Goal: Information Seeking & Learning: Check status

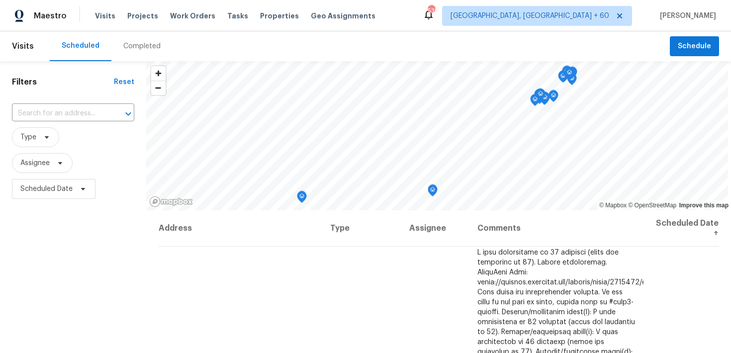
click at [134, 47] on div "Completed" at bounding box center [141, 46] width 37 height 10
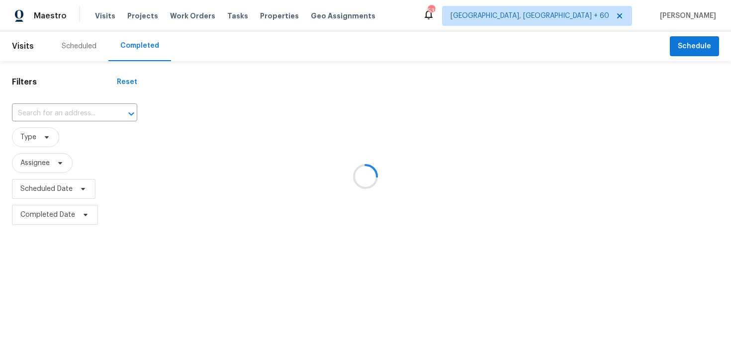
click at [58, 110] on div at bounding box center [365, 176] width 731 height 353
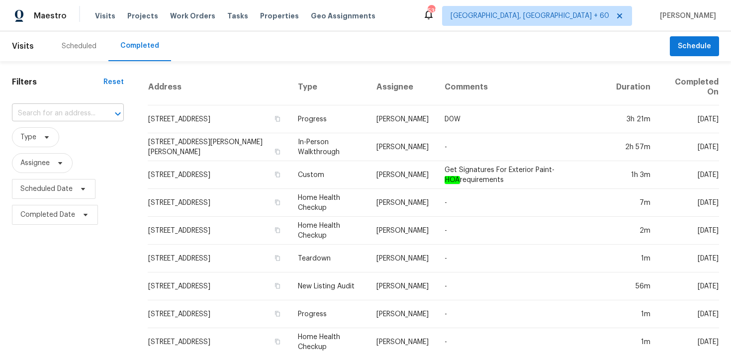
click at [46, 115] on input "text" at bounding box center [54, 113] width 84 height 15
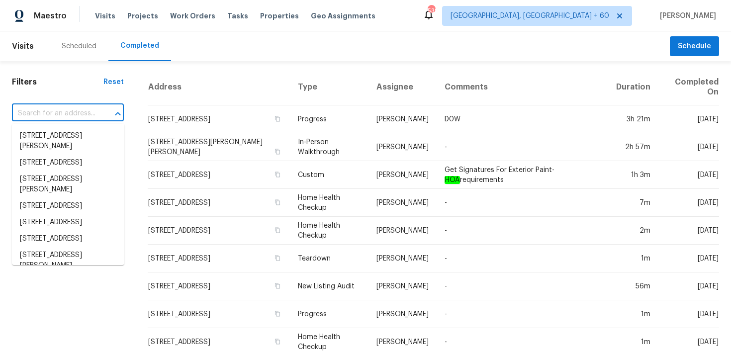
paste input "[STREET_ADDRESS]"
type input "[STREET_ADDRESS]"
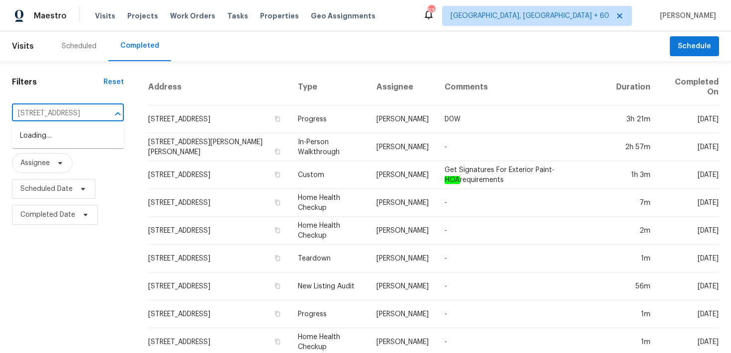
scroll to position [0, 59]
click at [42, 139] on li "[STREET_ADDRESS]" at bounding box center [68, 136] width 112 height 16
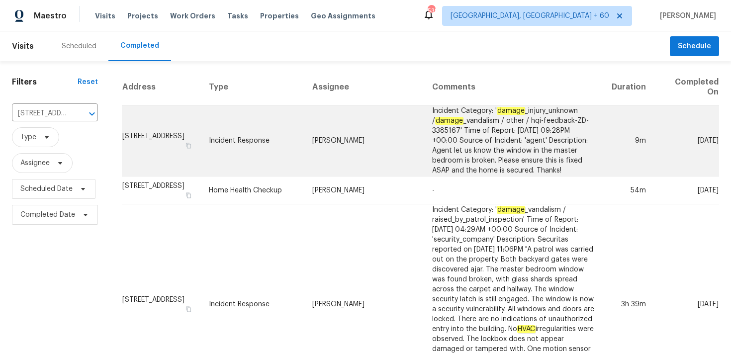
click at [297, 138] on td "Incident Response" at bounding box center [252, 140] width 103 height 71
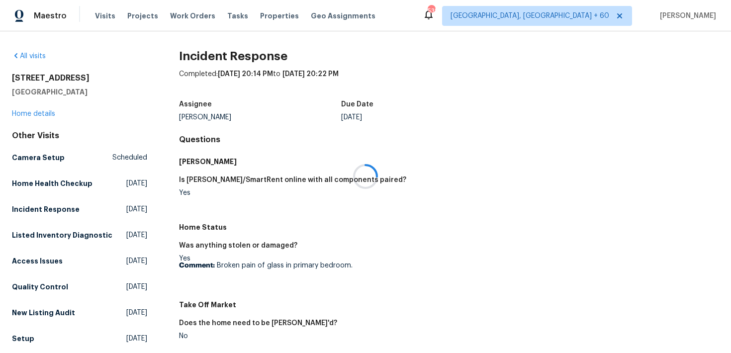
click at [23, 116] on div at bounding box center [365, 176] width 731 height 353
click at [23, 113] on div at bounding box center [365, 176] width 731 height 353
click at [26, 113] on link "Home details" at bounding box center [33, 113] width 43 height 7
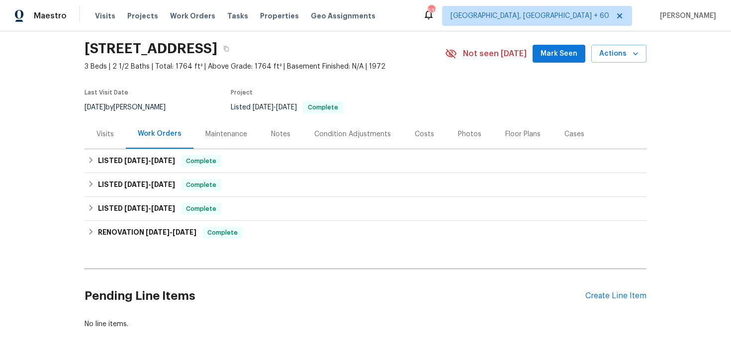
scroll to position [39, 0]
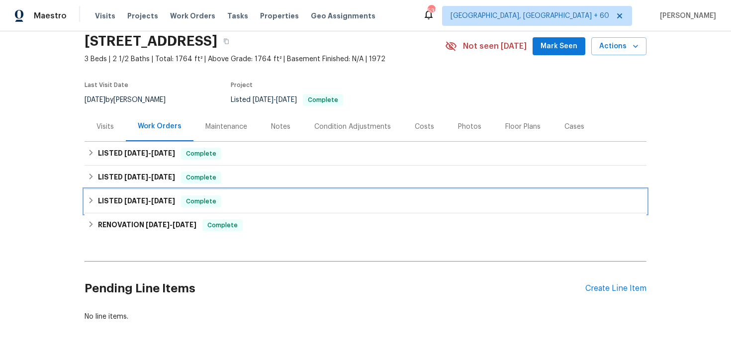
click at [245, 195] on div "LISTED [DATE] - [DATE] Complete" at bounding box center [365, 201] width 556 height 12
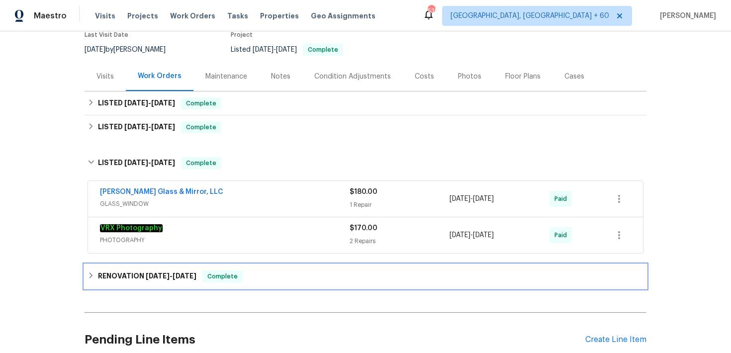
click at [340, 267] on div "RENOVATION [DATE] - [DATE] Complete" at bounding box center [366, 276] width 562 height 24
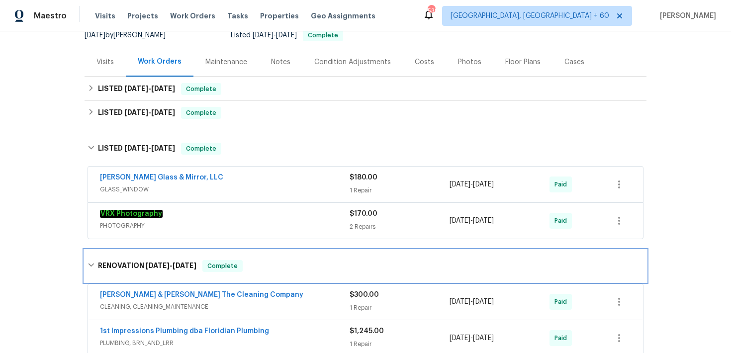
scroll to position [98, 0]
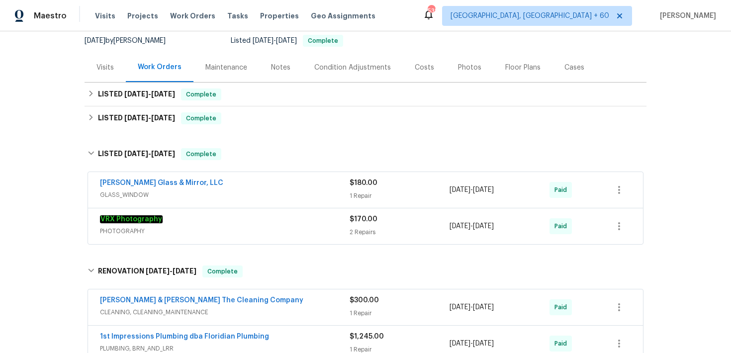
click at [360, 191] on div "1 Repair" at bounding box center [399, 196] width 100 height 10
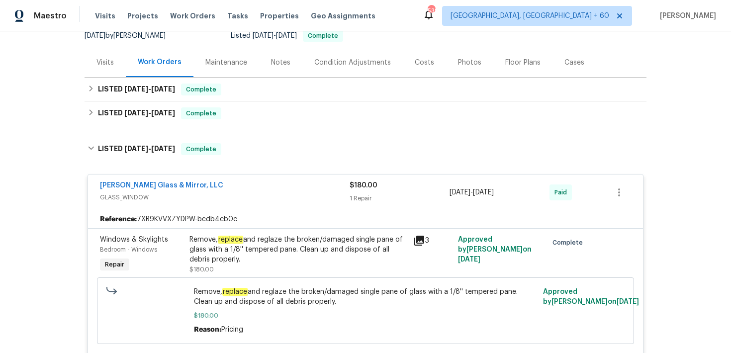
scroll to position [101, 0]
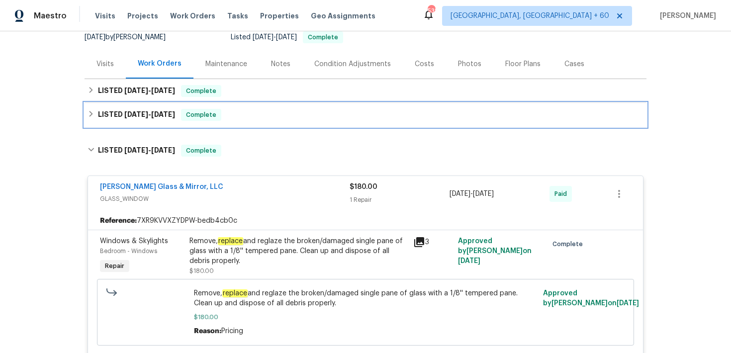
click at [268, 113] on div "LISTED [DATE] - [DATE] Complete" at bounding box center [365, 115] width 556 height 12
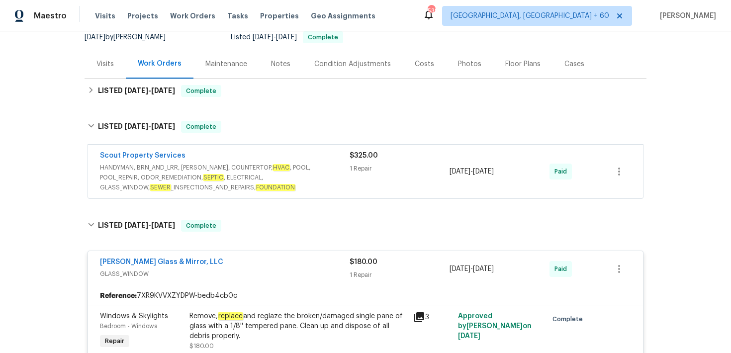
click at [358, 172] on div "1 Repair" at bounding box center [399, 169] width 100 height 10
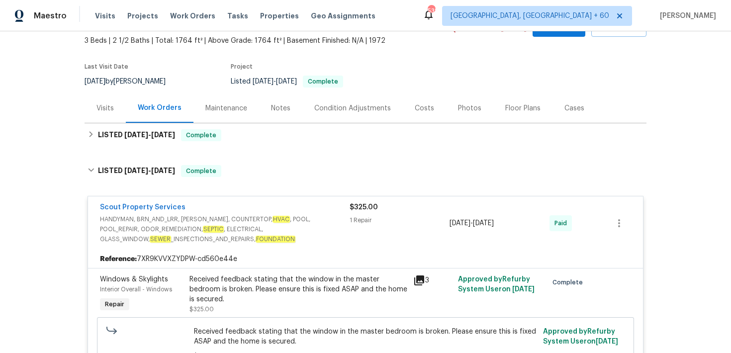
scroll to position [36, 0]
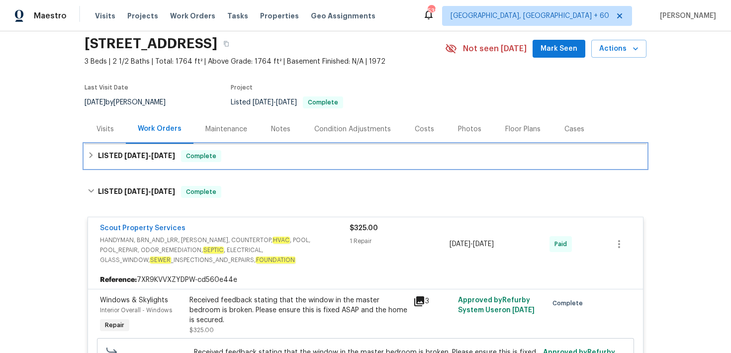
click at [268, 160] on div "LISTED [DATE] - [DATE] Complete" at bounding box center [365, 156] width 556 height 12
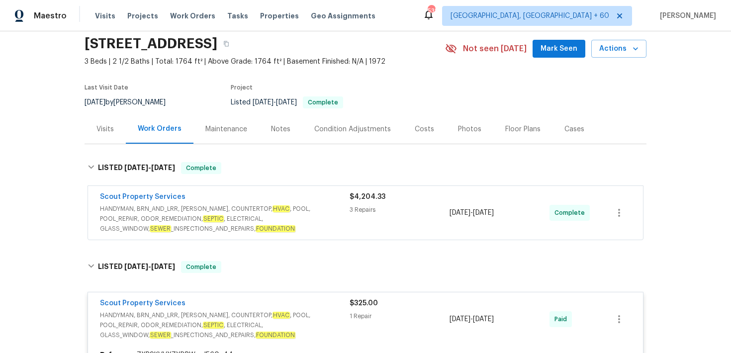
click at [360, 206] on div "3 Repairs" at bounding box center [399, 210] width 100 height 10
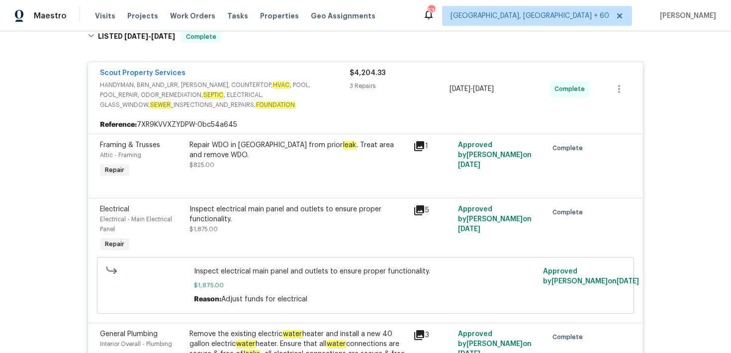
scroll to position [161, 0]
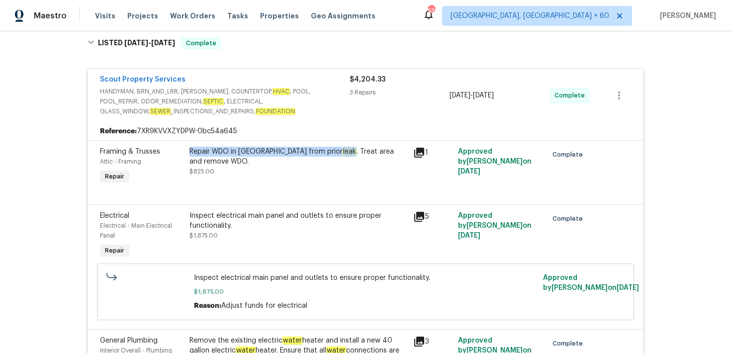
drag, startPoint x: 188, startPoint y: 152, endPoint x: 303, endPoint y: 151, distance: 115.3
click at [303, 151] on div "Repair WDO in [GEOGRAPHIC_DATA] from prior leak . Treat area and remove WDO. $8…" at bounding box center [298, 167] width 224 height 46
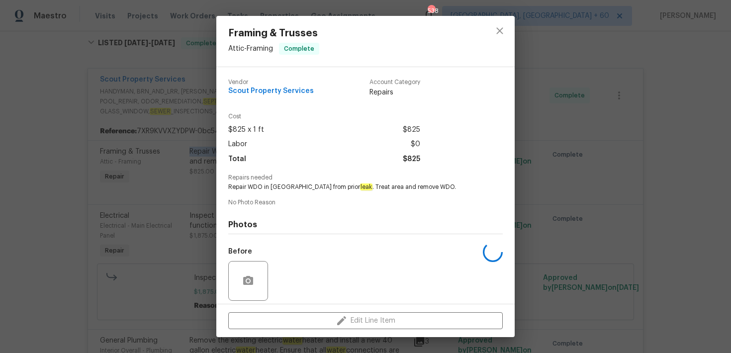
copy div "Repair WDO in [GEOGRAPHIC_DATA] from prior leak"
click at [503, 31] on icon "close" at bounding box center [500, 31] width 12 height 12
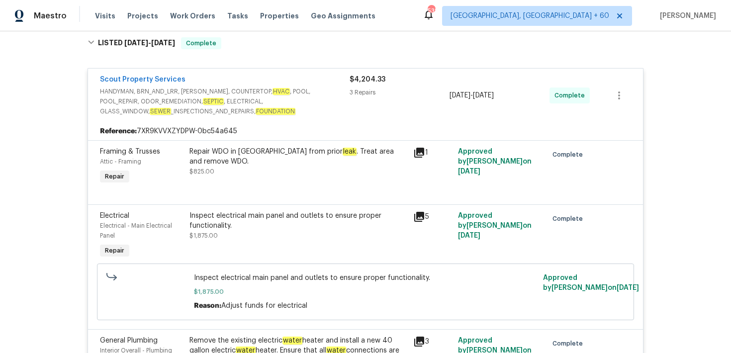
click at [234, 179] on div "Repair WDO in [GEOGRAPHIC_DATA] from prior leak . Treat area and remove WDO. $8…" at bounding box center [298, 167] width 224 height 46
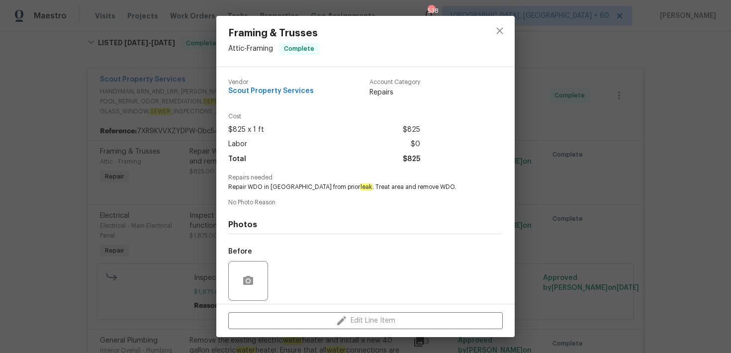
scroll to position [72, 0]
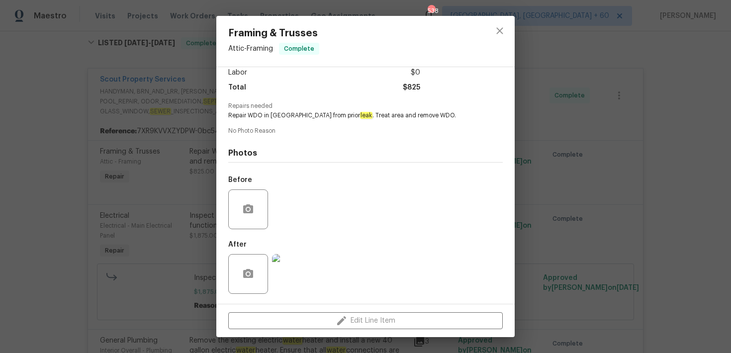
click at [291, 269] on img at bounding box center [292, 274] width 40 height 40
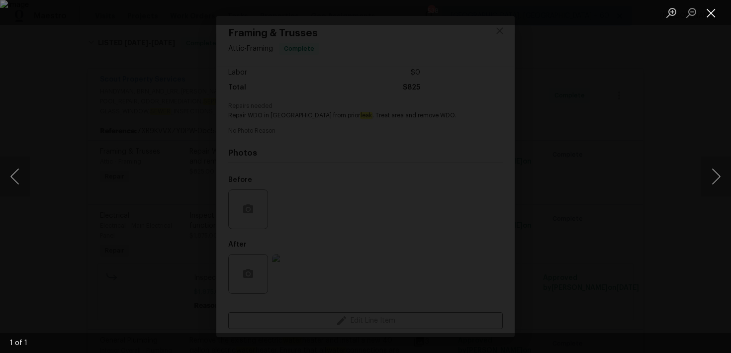
click at [703, 13] on button "Close lightbox" at bounding box center [711, 12] width 20 height 17
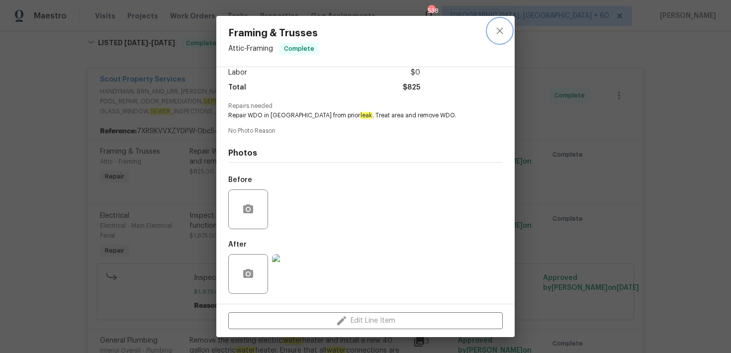
click at [500, 32] on icon "close" at bounding box center [500, 31] width 12 height 12
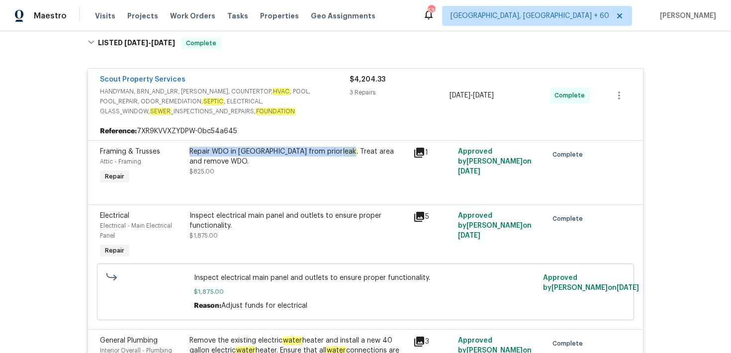
drag, startPoint x: 188, startPoint y: 149, endPoint x: 303, endPoint y: 152, distance: 115.4
click at [303, 152] on div "Repair WDO in [GEOGRAPHIC_DATA] from prior leak . Treat area and remove WDO. $8…" at bounding box center [298, 167] width 224 height 46
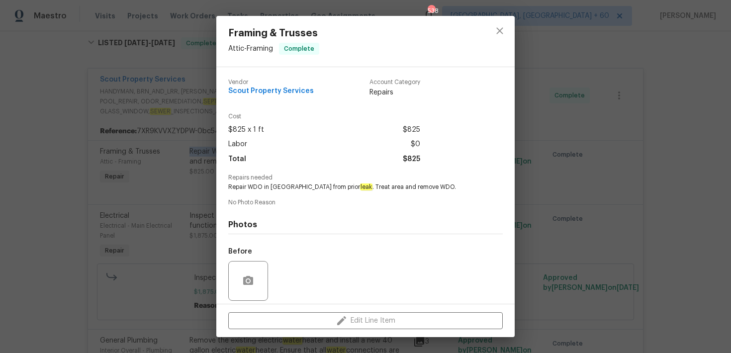
copy div "Repair WDO in [GEOGRAPHIC_DATA] from prior leak"
click at [499, 33] on icon "close" at bounding box center [500, 31] width 12 height 12
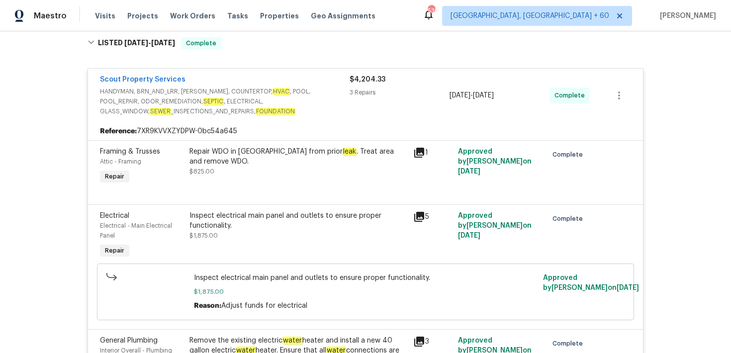
click at [414, 179] on div "1" at bounding box center [432, 167] width 45 height 46
drag, startPoint x: 186, startPoint y: 150, endPoint x: 302, endPoint y: 151, distance: 116.3
click at [302, 151] on div "Framing & Trusses Attic - Framing Repair Repair WDO in [GEOGRAPHIC_DATA] from p…" at bounding box center [365, 167] width 537 height 46
click at [274, 164] on div "Repair WDO in [GEOGRAPHIC_DATA] from prior leak . Treat area and remove WDO. $8…" at bounding box center [298, 162] width 218 height 30
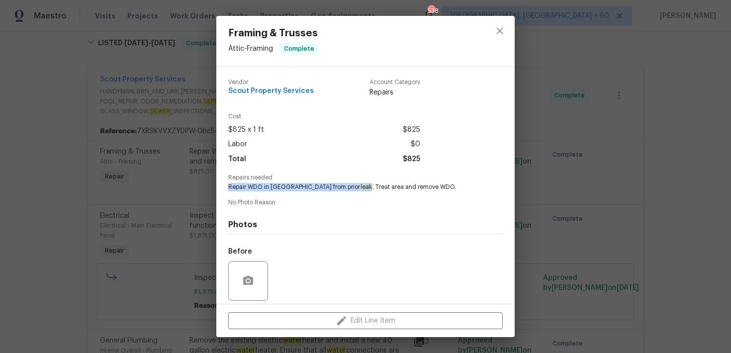
drag, startPoint x: 226, startPoint y: 186, endPoint x: 326, endPoint y: 187, distance: 100.4
click at [326, 187] on div "Vendor Scout Property Services Account Category Repairs Cost $825 x 1 ft $825 L…" at bounding box center [365, 185] width 298 height 237
copy span "Repair WDO in [GEOGRAPHIC_DATA] from prior leak"
click at [160, 116] on div "Framing & Trusses Attic - Framing Complete Vendor Scout Property Services Accou…" at bounding box center [365, 176] width 731 height 353
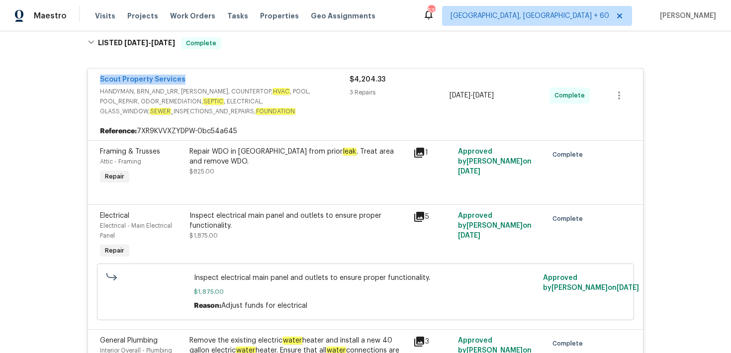
drag, startPoint x: 93, startPoint y: 75, endPoint x: 195, endPoint y: 75, distance: 101.9
click at [195, 75] on div "Scout Property Services HANDYMAN, BRN_AND_LRR, [PERSON_NAME], COUNTERTOP, HVAC …" at bounding box center [365, 96] width 555 height 54
copy link "Scout Property Services"
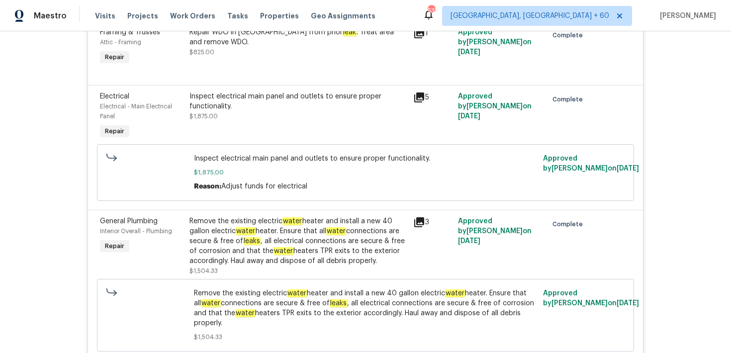
scroll to position [302, 0]
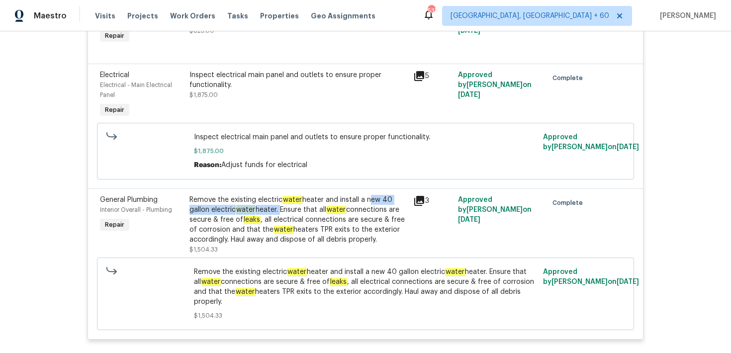
drag, startPoint x: 368, startPoint y: 200, endPoint x: 281, endPoint y: 211, distance: 88.2
click at [281, 211] on div "Remove the existing electric water heater and install a new 40 gallon electric …" at bounding box center [298, 220] width 218 height 50
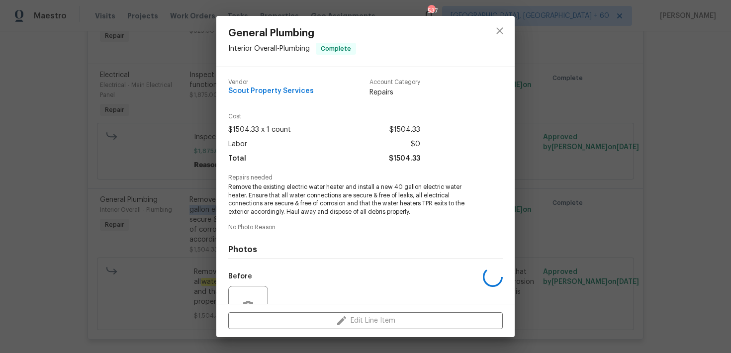
copy div "new 40 gallon electric water heater."
click at [499, 34] on icon "close" at bounding box center [500, 31] width 12 height 12
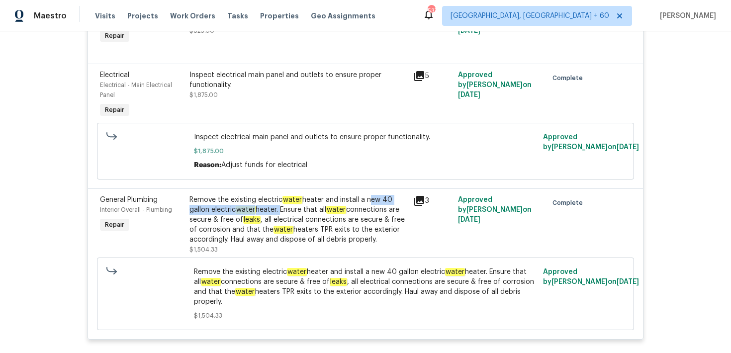
scroll to position [0, 0]
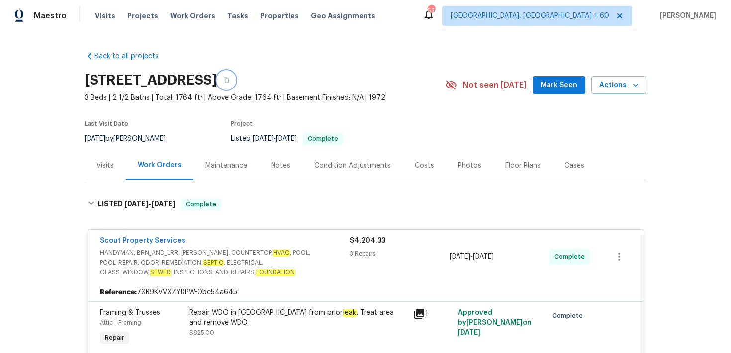
click at [229, 79] on icon "button" at bounding box center [226, 80] width 5 height 5
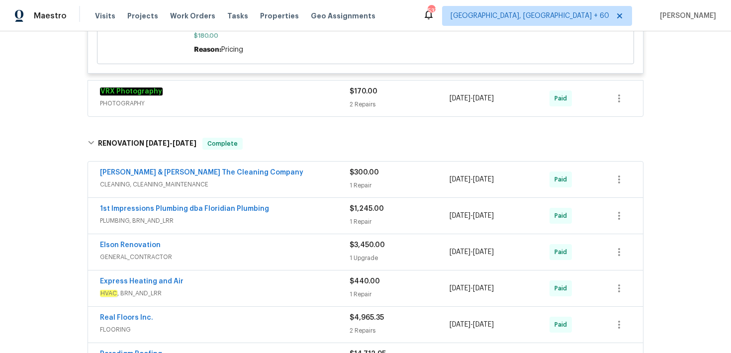
scroll to position [1126, 0]
click at [345, 193] on div "[PERSON_NAME] & [PERSON_NAME] The Cleaning Company CLEANING, CLEANING_MAINTENAN…" at bounding box center [365, 179] width 555 height 36
click at [372, 190] on div "1 Repair" at bounding box center [399, 185] width 100 height 10
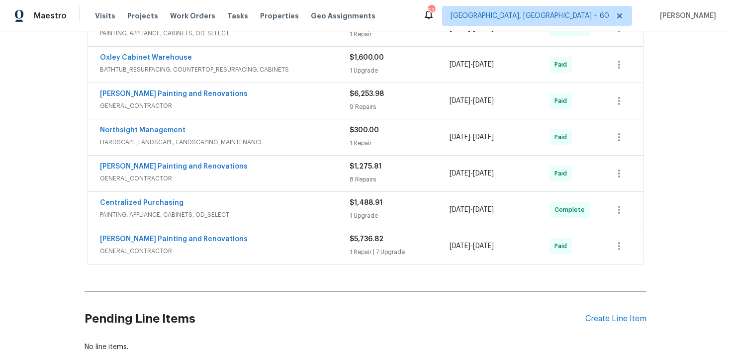
scroll to position [1772, 0]
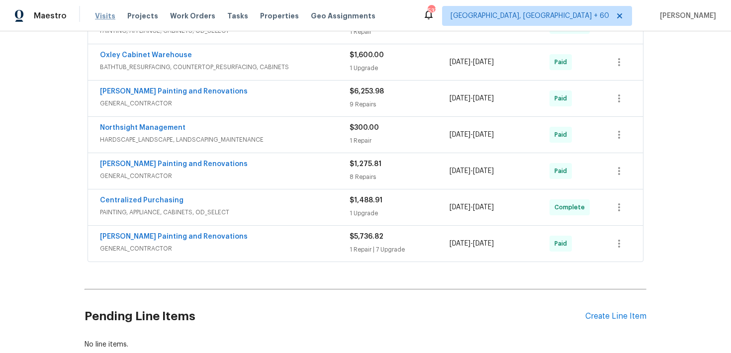
click at [100, 17] on span "Visits" at bounding box center [105, 16] width 20 height 10
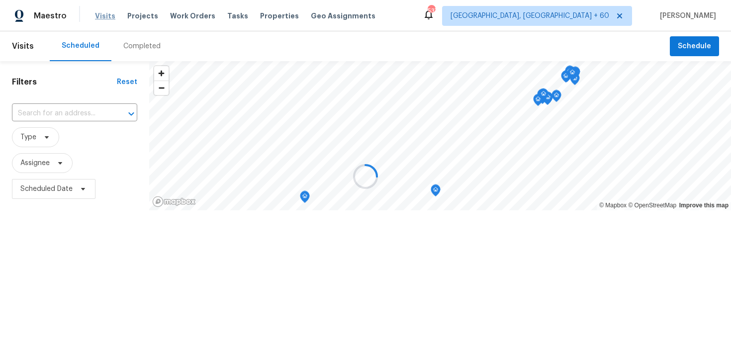
click at [100, 17] on div at bounding box center [365, 176] width 731 height 353
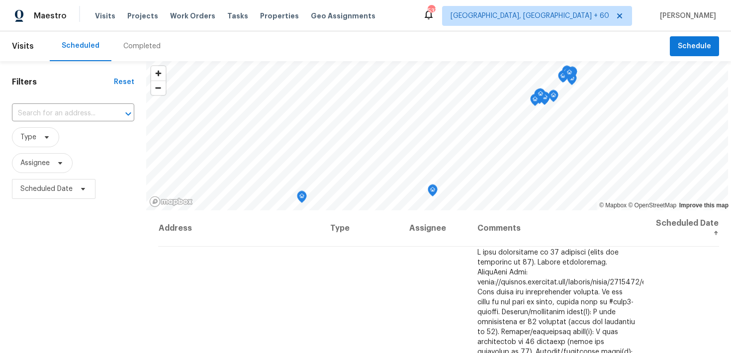
click at [139, 49] on div "Completed" at bounding box center [141, 46] width 37 height 10
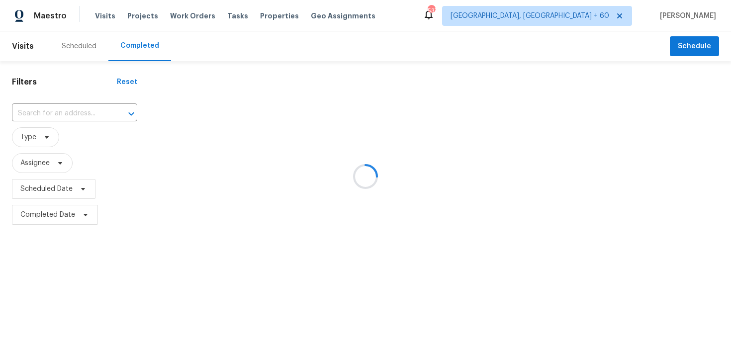
click at [80, 104] on div at bounding box center [365, 176] width 731 height 353
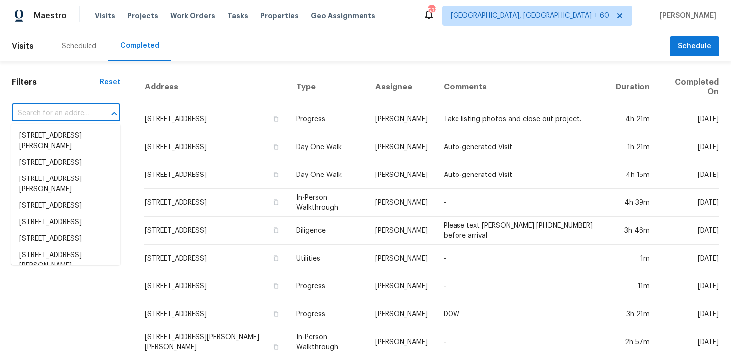
click at [50, 113] on input "text" at bounding box center [52, 113] width 81 height 15
paste input "[STREET_ADDRESS][PERSON_NAME]"
type input "[STREET_ADDRESS][PERSON_NAME]"
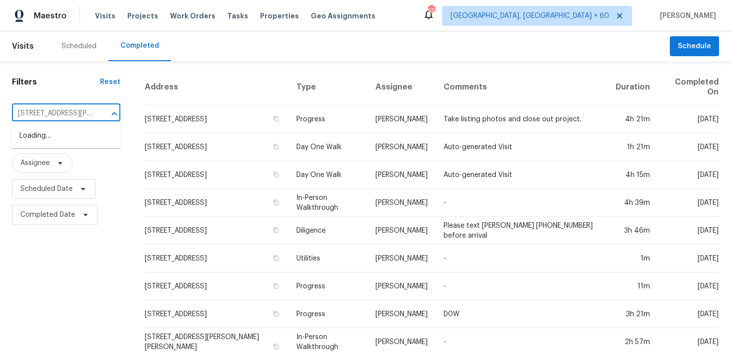
scroll to position [0, 42]
click at [35, 139] on li "[STREET_ADDRESS]" at bounding box center [65, 136] width 109 height 16
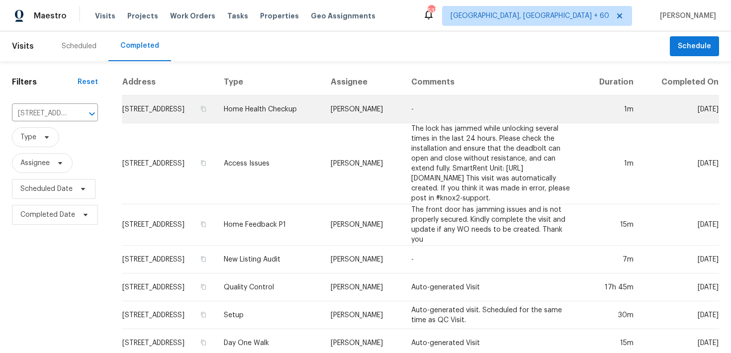
click at [275, 118] on td "Home Health Checkup" at bounding box center [269, 109] width 107 height 28
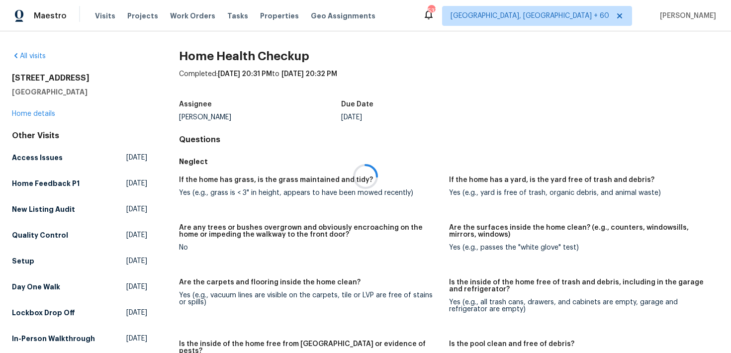
click at [29, 110] on div at bounding box center [365, 176] width 731 height 353
click at [22, 114] on div at bounding box center [365, 176] width 731 height 353
click at [22, 116] on link "Home details" at bounding box center [33, 113] width 43 height 7
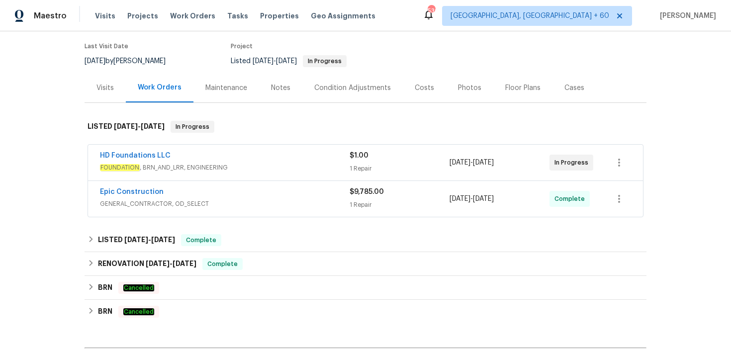
scroll to position [111, 0]
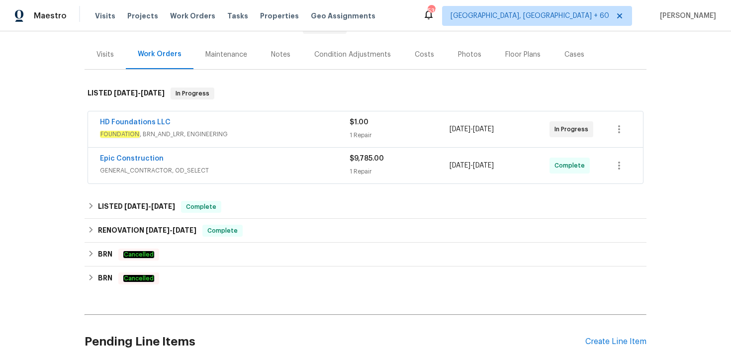
click at [371, 172] on div "1 Repair" at bounding box center [399, 172] width 100 height 10
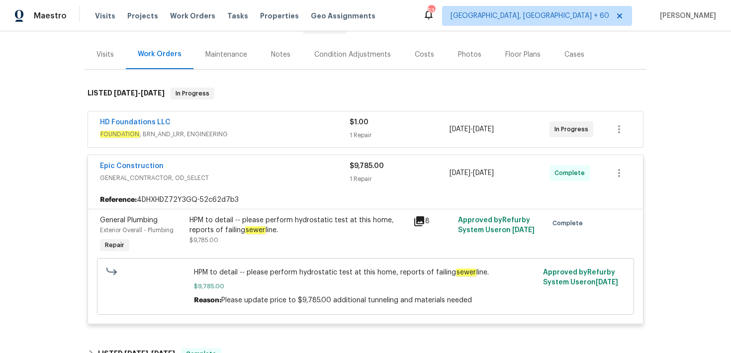
click at [355, 130] on div "1 Repair" at bounding box center [399, 135] width 100 height 10
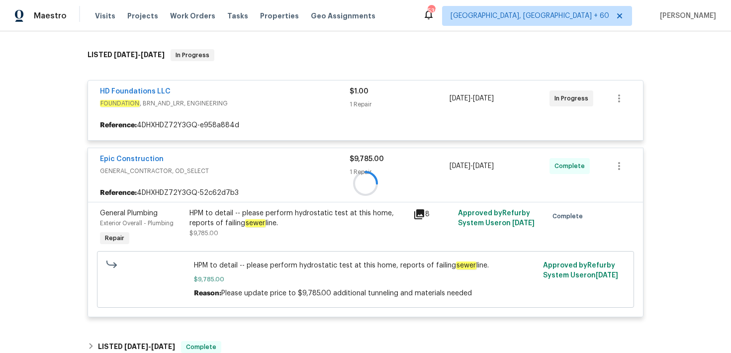
scroll to position [151, 0]
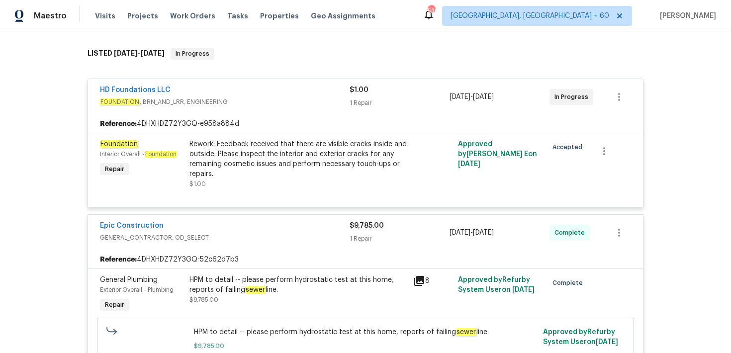
click at [363, 105] on div "1 Repair" at bounding box center [399, 103] width 100 height 10
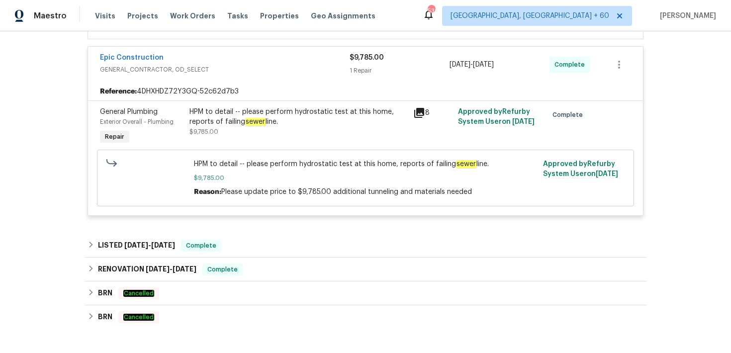
scroll to position [257, 0]
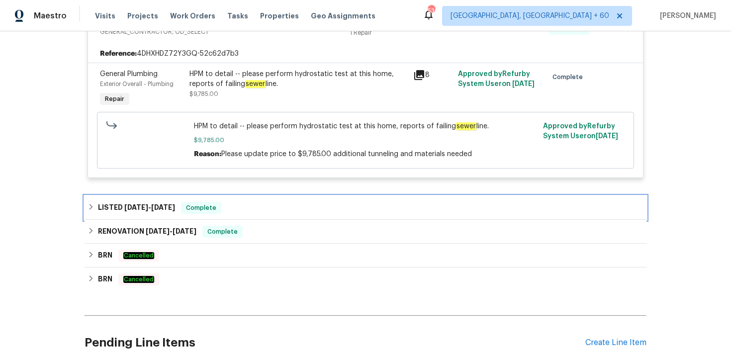
click at [234, 210] on div "LISTED [DATE] - [DATE] Complete" at bounding box center [365, 208] width 556 height 12
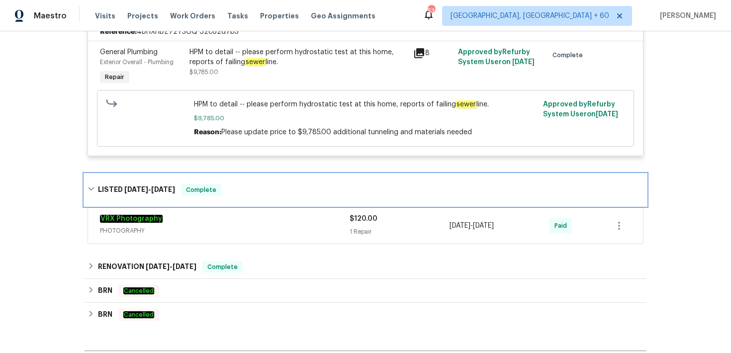
scroll to position [282, 0]
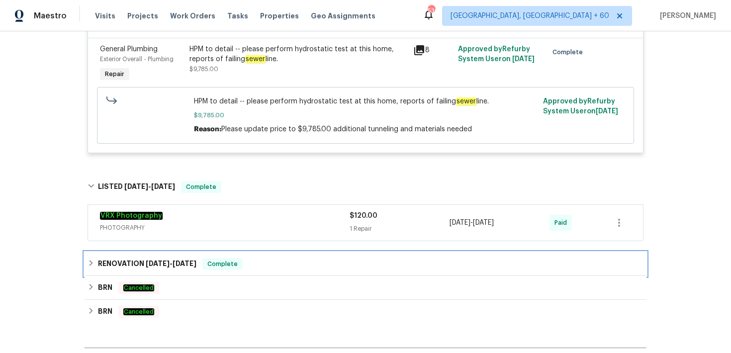
click at [295, 254] on div "RENOVATION [DATE] - [DATE] Complete" at bounding box center [366, 264] width 562 height 24
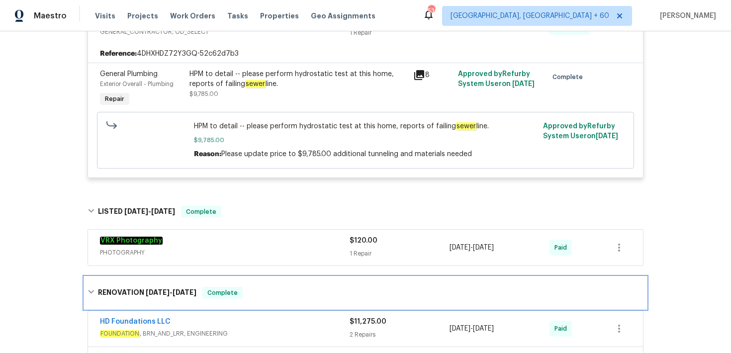
scroll to position [256, 0]
click at [339, 292] on div "RENOVATION [DATE] - [DATE] Complete" at bounding box center [365, 294] width 556 height 12
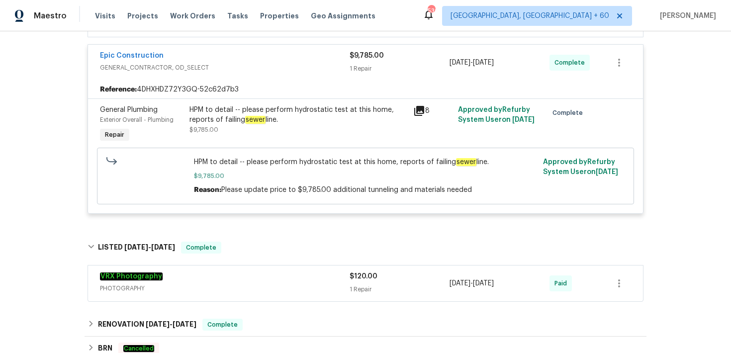
click at [361, 279] on span "$120.00" at bounding box center [363, 276] width 28 height 7
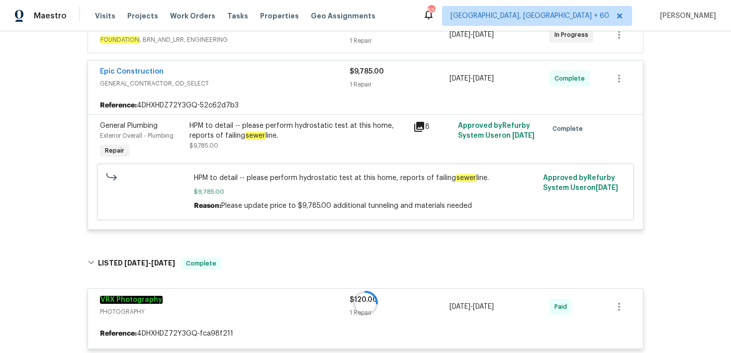
scroll to position [205, 0]
click at [348, 299] on div "VRX Photography" at bounding box center [225, 301] width 250 height 12
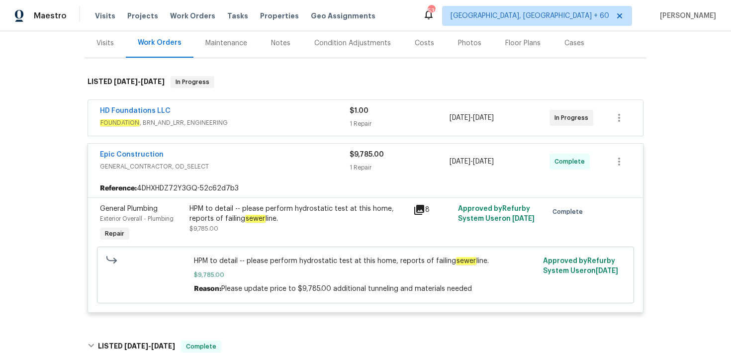
scroll to position [119, 0]
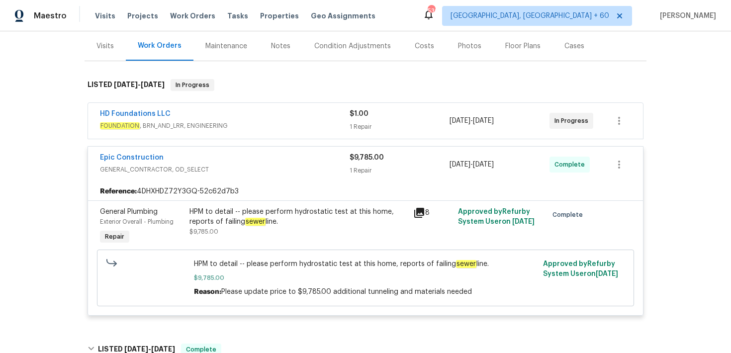
click at [271, 125] on span "FOUNDATION , BRN_AND_LRR, ENGINEERING" at bounding box center [225, 126] width 250 height 10
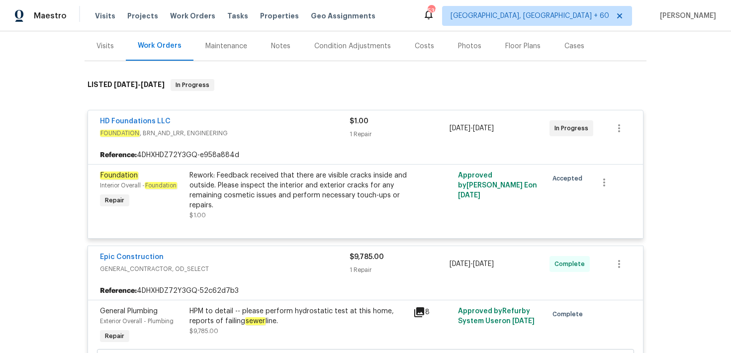
click at [362, 141] on div "HD Foundations LLC FOUNDATION , BRN_AND_LRR, ENGINEERING $1.00 1 Repair [DATE] …" at bounding box center [365, 128] width 555 height 36
click at [363, 120] on span "$1.00" at bounding box center [358, 121] width 19 height 7
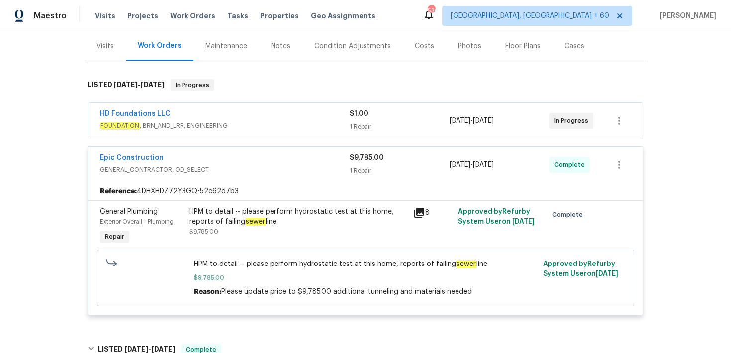
scroll to position [125, 0]
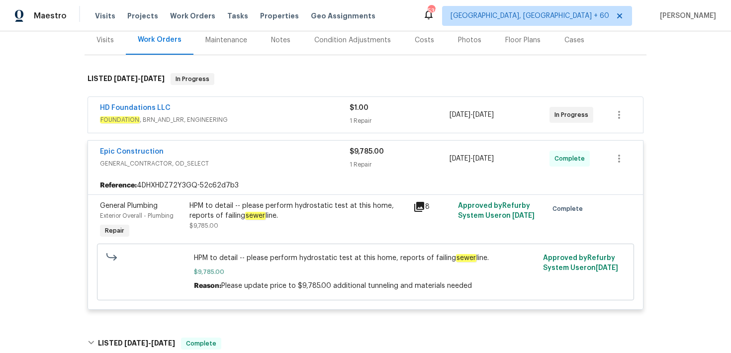
click at [310, 213] on div "HPM to detail -- please perform hydrostatic test at this home, reports of faili…" at bounding box center [298, 211] width 218 height 20
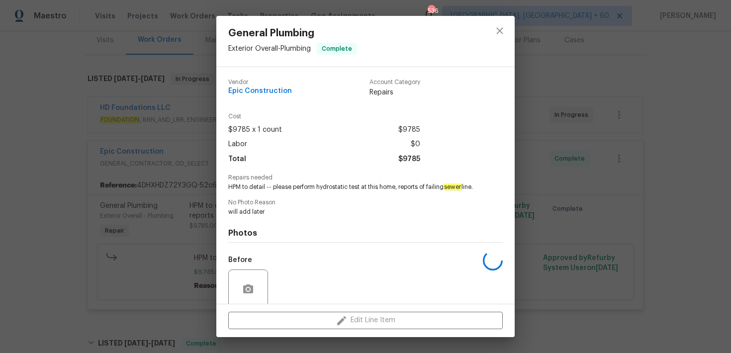
scroll to position [88, 0]
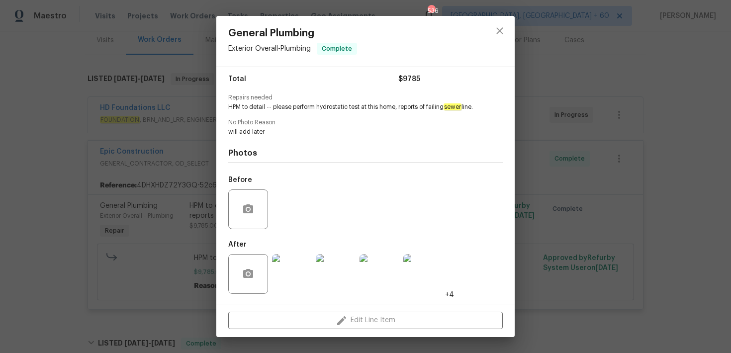
click at [291, 260] on img at bounding box center [292, 274] width 40 height 40
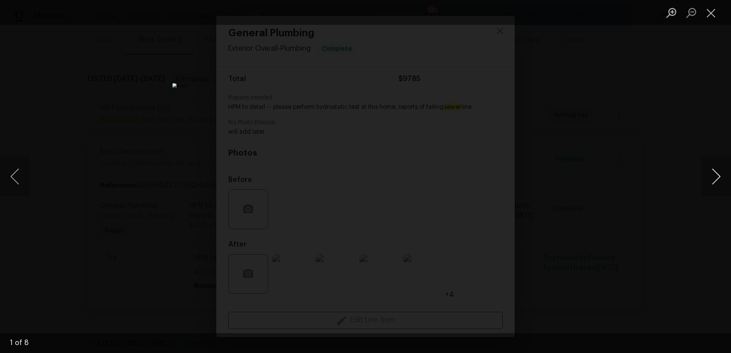
click at [719, 173] on button "Next image" at bounding box center [716, 177] width 30 height 40
click at [711, 13] on button "Close lightbox" at bounding box center [711, 12] width 20 height 17
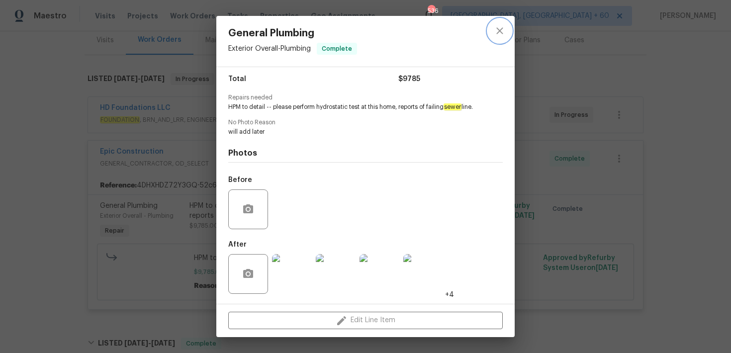
click at [500, 29] on icon "close" at bounding box center [500, 31] width 12 height 12
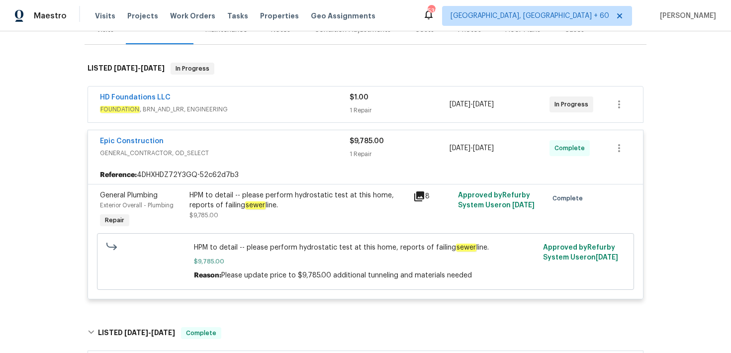
scroll to position [143, 0]
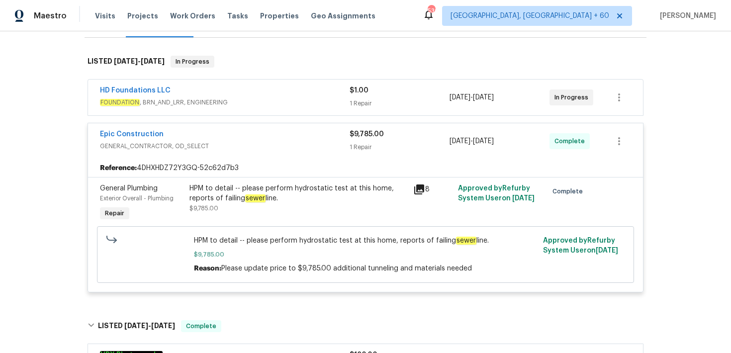
drag, startPoint x: 223, startPoint y: 200, endPoint x: 286, endPoint y: 194, distance: 63.0
click at [286, 194] on div "HPM to detail -- please perform hydrostatic test at this home, reports of faili…" at bounding box center [298, 193] width 218 height 20
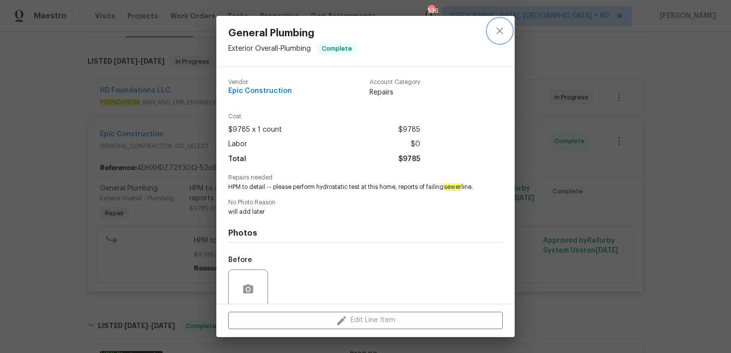
click at [496, 30] on icon "close" at bounding box center [500, 31] width 12 height 12
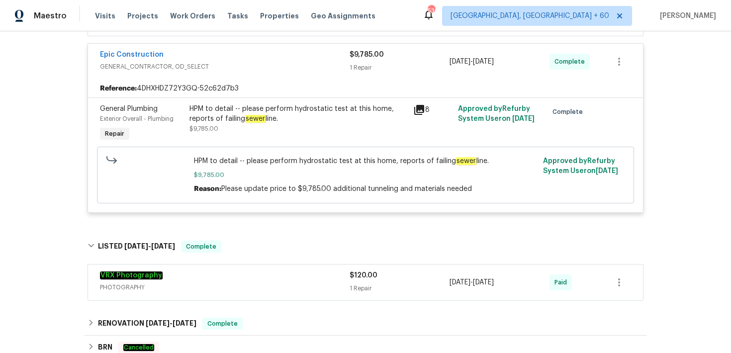
scroll to position [261, 0]
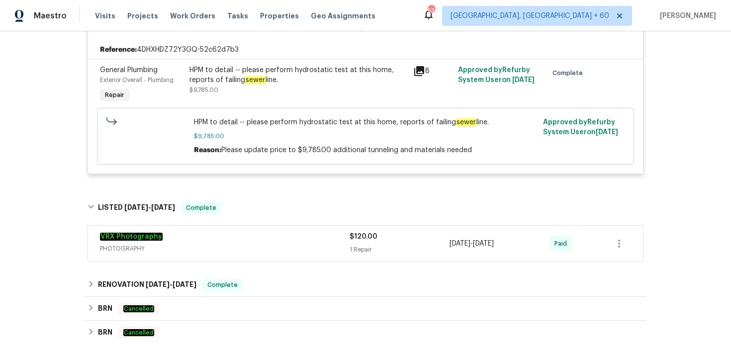
click at [365, 248] on div "1 Repair" at bounding box center [399, 250] width 100 height 10
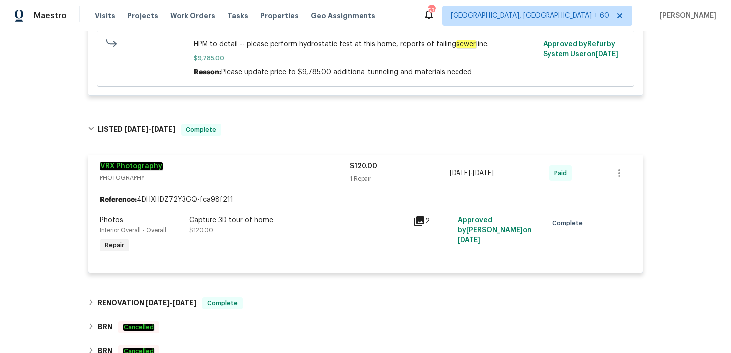
scroll to position [351, 0]
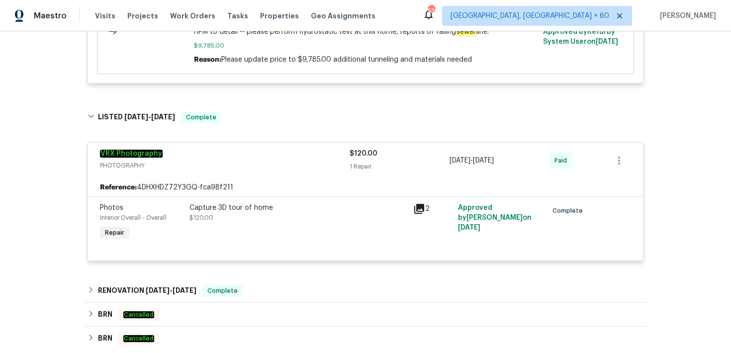
click at [368, 177] on div "VRX Photography PHOTOGRAPHY $120.00 1 Repair [DATE] - [DATE] Paid" at bounding box center [365, 161] width 555 height 36
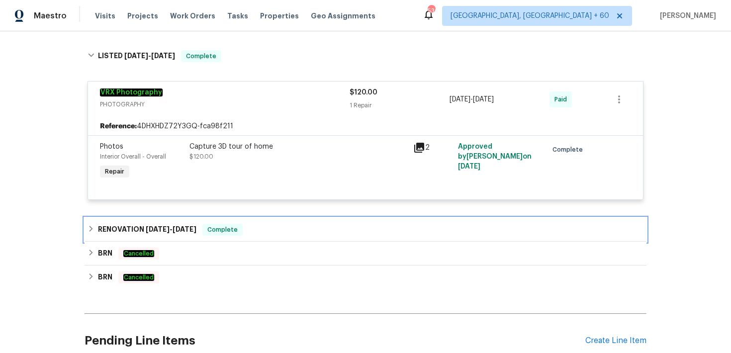
click at [278, 233] on div "RENOVATION [DATE] - [DATE] Complete" at bounding box center [365, 230] width 556 height 12
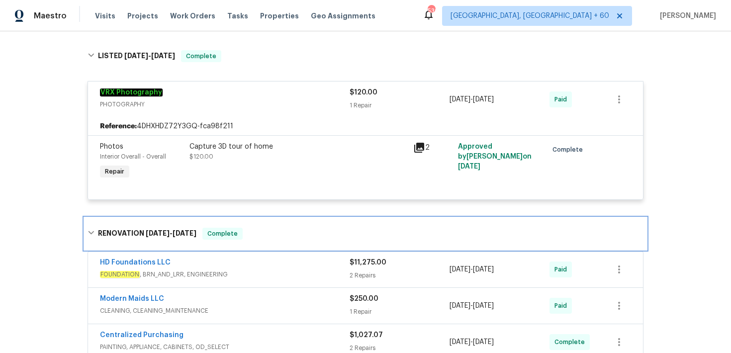
scroll to position [492, 0]
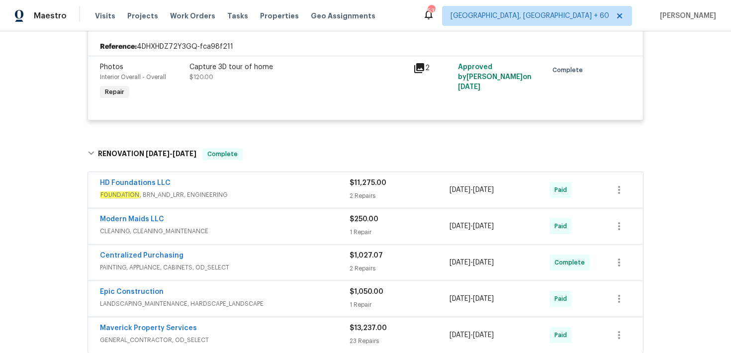
click at [365, 204] on div "HD Foundations LLC FOUNDATION , BRN_AND_LRR, ENGINEERING $11,275.00 2 Repairs […" at bounding box center [365, 190] width 555 height 36
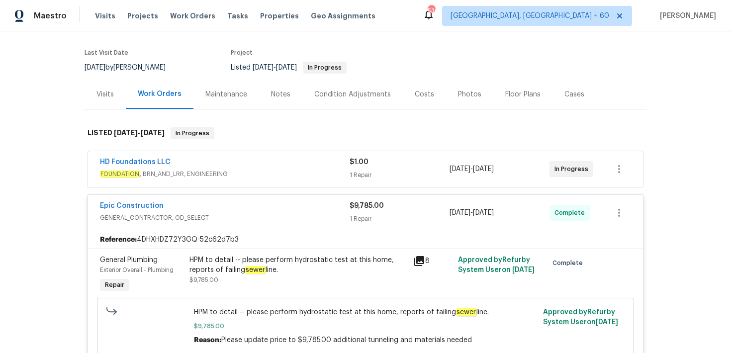
scroll to position [0, 0]
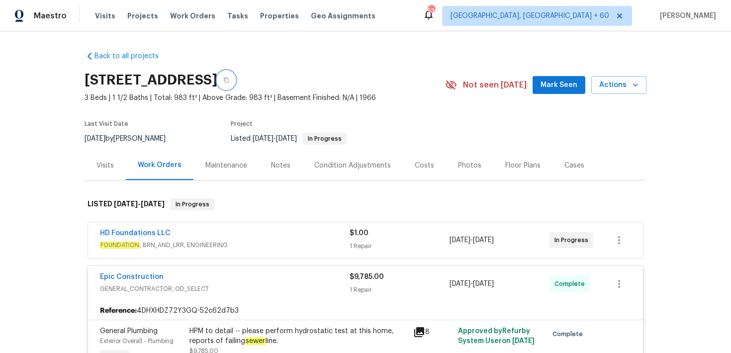
click at [235, 75] on button "button" at bounding box center [226, 80] width 18 height 18
click at [100, 16] on span "Visits" at bounding box center [105, 16] width 20 height 10
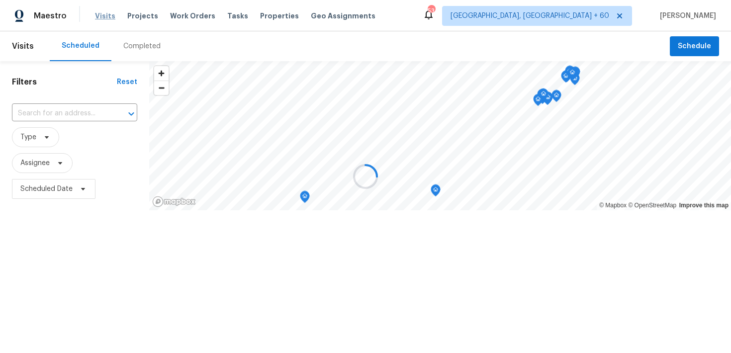
click at [100, 16] on div at bounding box center [365, 176] width 731 height 353
click at [133, 50] on div at bounding box center [365, 176] width 731 height 353
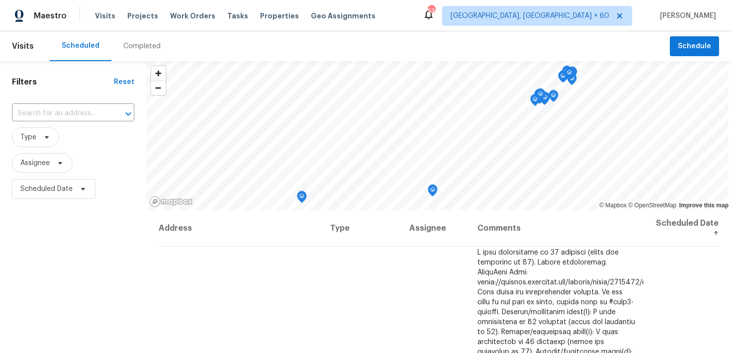
click at [139, 50] on div "Completed" at bounding box center [141, 46] width 37 height 10
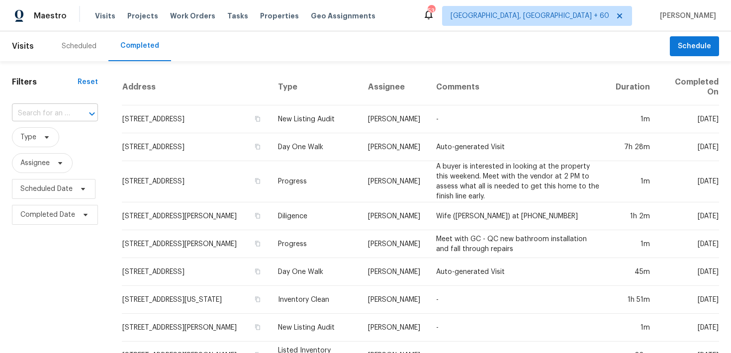
click at [37, 113] on input "text" at bounding box center [41, 113] width 58 height 15
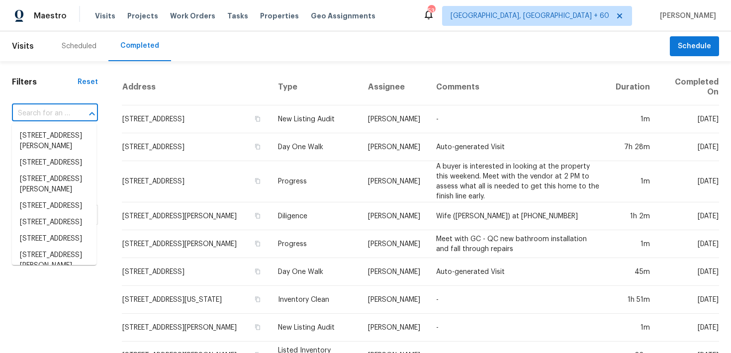
paste input "[STREET_ADDRESS]"
type input "[STREET_ADDRESS]"
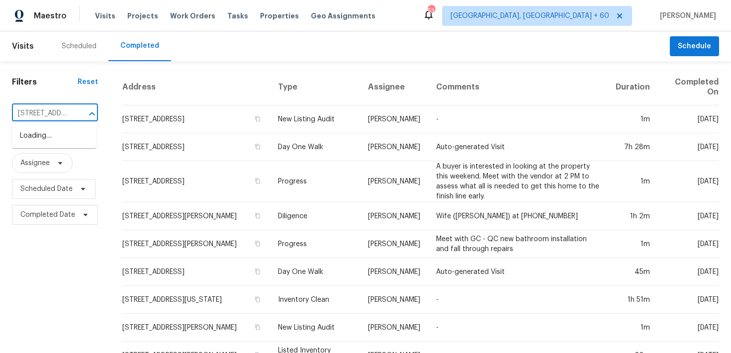
scroll to position [0, 94]
click at [56, 138] on li "[STREET_ADDRESS]" at bounding box center [54, 136] width 85 height 16
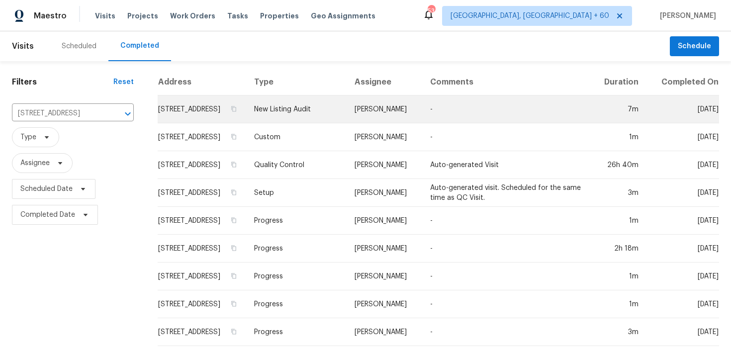
click at [305, 117] on td "New Listing Audit" at bounding box center [296, 109] width 100 height 28
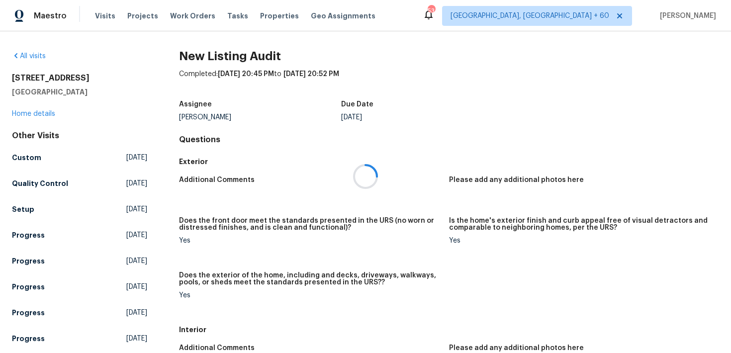
click at [27, 113] on div at bounding box center [365, 176] width 731 height 353
click at [21, 113] on div at bounding box center [365, 176] width 731 height 353
click at [29, 113] on div at bounding box center [365, 176] width 731 height 353
click at [24, 115] on div at bounding box center [365, 176] width 731 height 353
click at [26, 113] on link "Home details" at bounding box center [33, 113] width 43 height 7
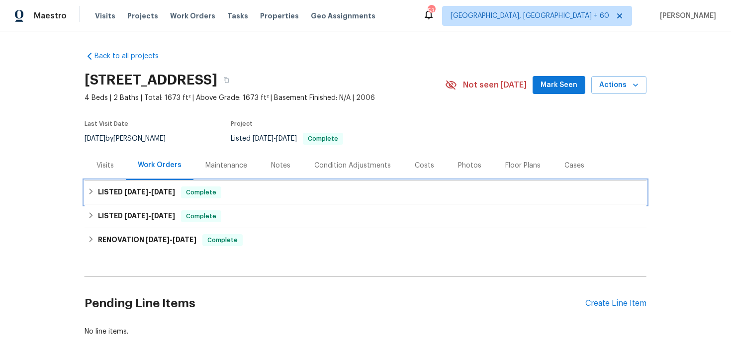
click at [249, 193] on div "LISTED [DATE] - [DATE] Complete" at bounding box center [365, 192] width 556 height 12
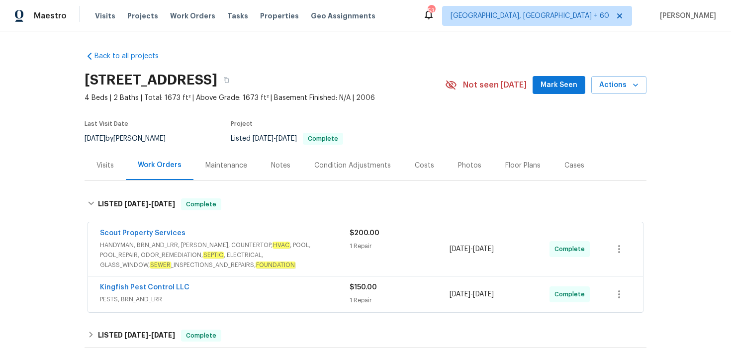
click at [341, 239] on div "Scout Property Services" at bounding box center [225, 234] width 250 height 12
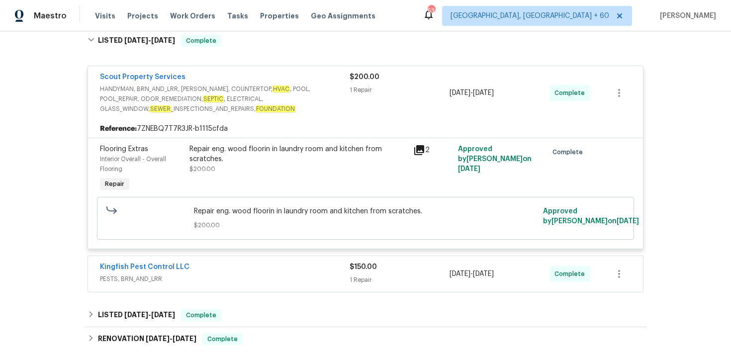
scroll to position [176, 0]
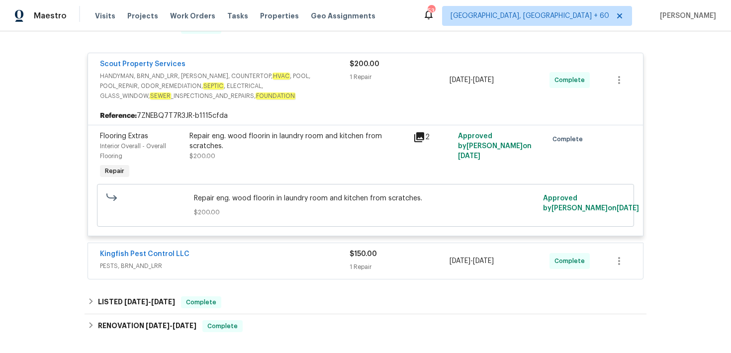
click at [353, 261] on div "$150.00 1 Repair" at bounding box center [399, 261] width 100 height 24
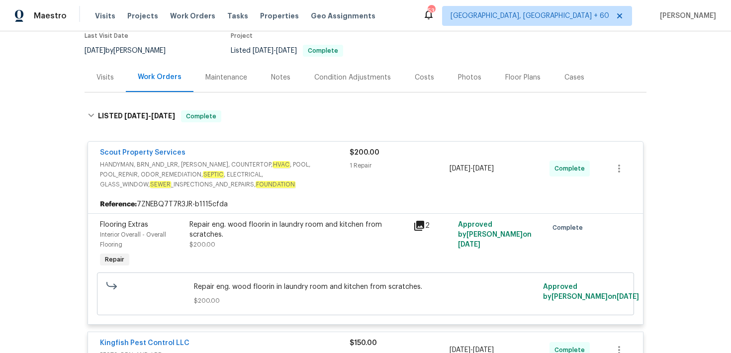
scroll to position [0, 0]
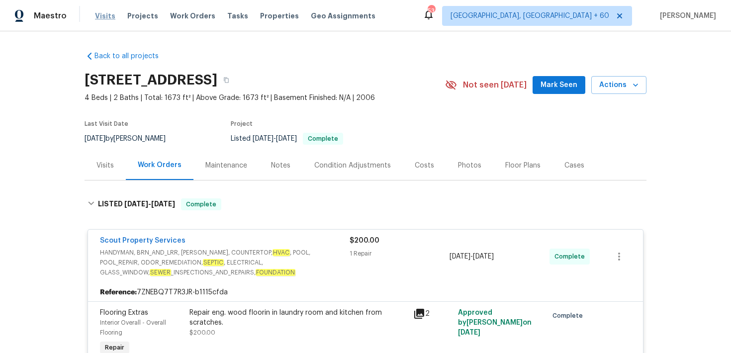
click at [103, 19] on span "Visits" at bounding box center [105, 16] width 20 height 10
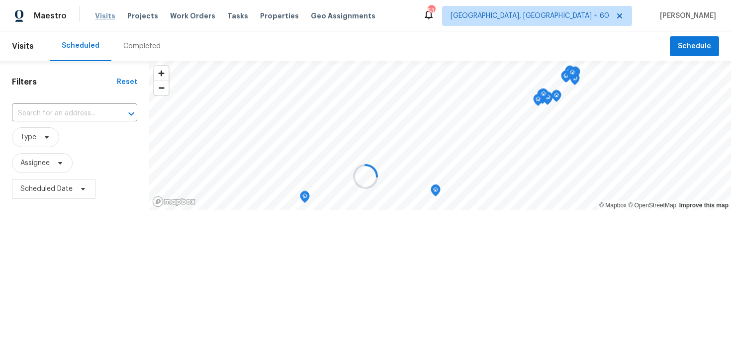
click at [103, 19] on div at bounding box center [365, 176] width 731 height 353
click at [134, 48] on div at bounding box center [365, 176] width 731 height 353
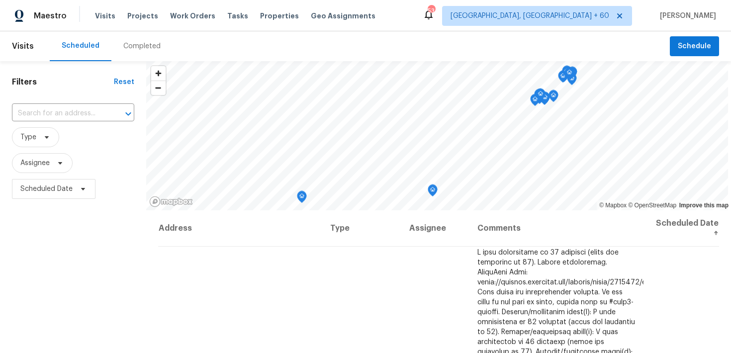
click at [138, 44] on div "Completed" at bounding box center [141, 46] width 37 height 10
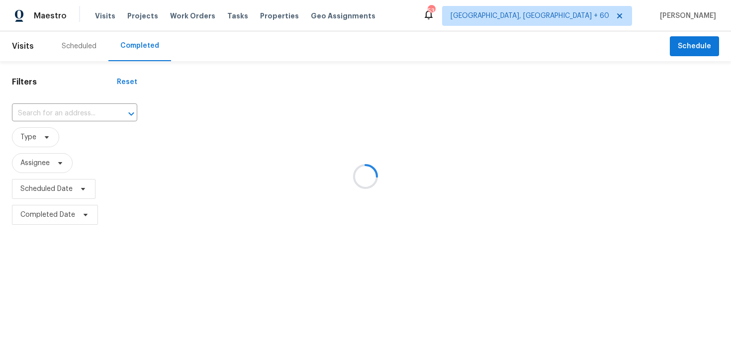
click at [41, 115] on div at bounding box center [365, 176] width 731 height 353
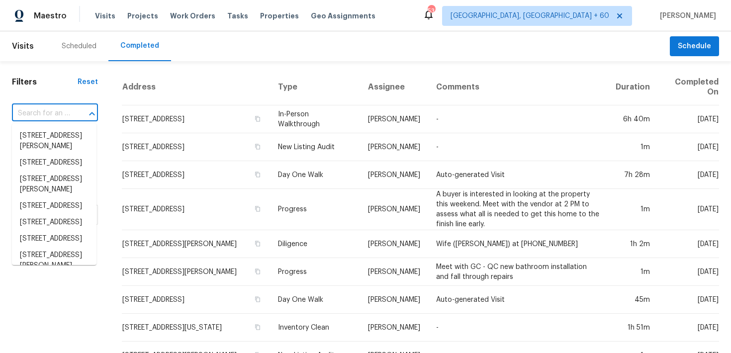
click at [47, 115] on input "text" at bounding box center [41, 113] width 58 height 15
paste input "[STREET_ADDRESS]"
type input "[STREET_ADDRESS]"
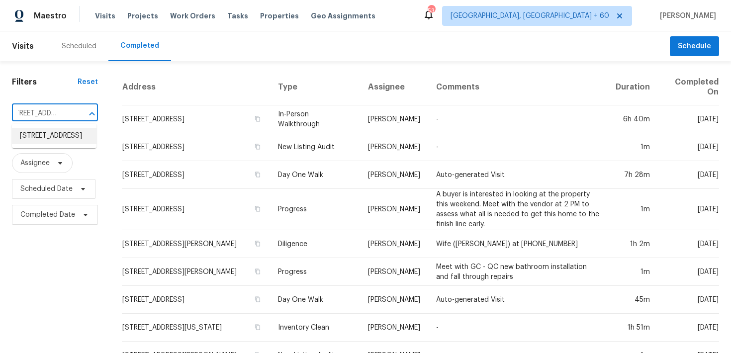
click at [43, 134] on li "[STREET_ADDRESS]" at bounding box center [54, 136] width 85 height 16
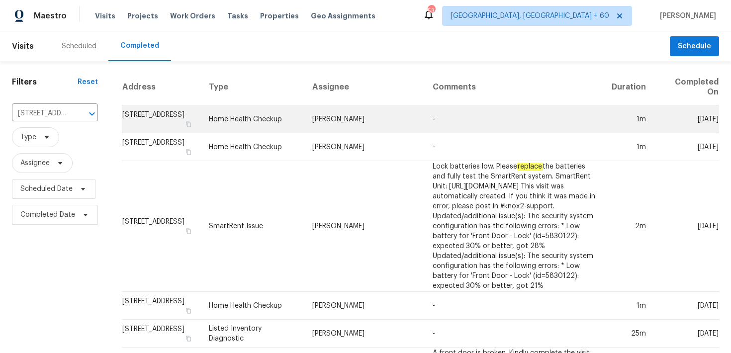
click at [261, 115] on td "Home Health Checkup" at bounding box center [252, 119] width 103 height 28
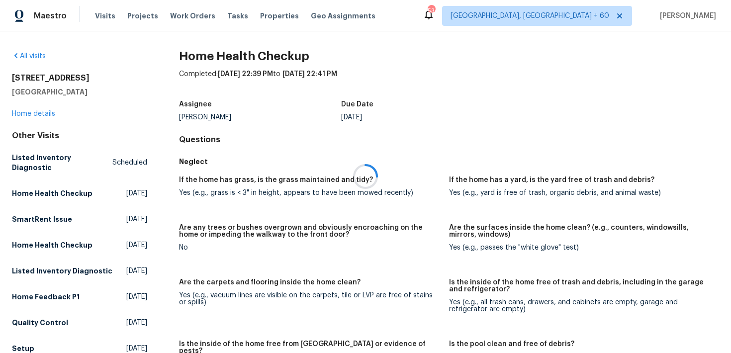
click at [42, 113] on div at bounding box center [365, 176] width 731 height 353
click at [24, 111] on div at bounding box center [365, 176] width 731 height 353
click at [24, 115] on div at bounding box center [365, 176] width 731 height 353
click at [32, 114] on link "Home details" at bounding box center [33, 113] width 43 height 7
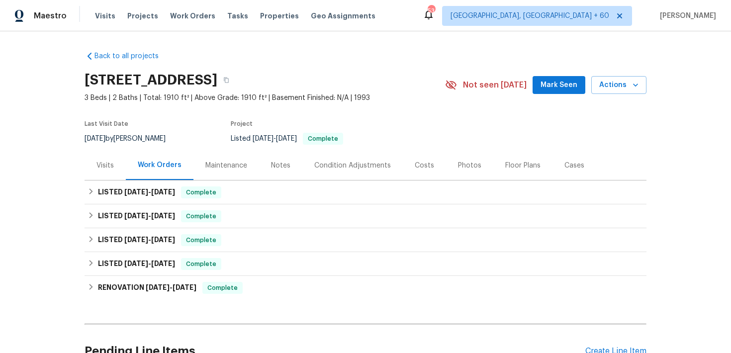
scroll to position [40, 0]
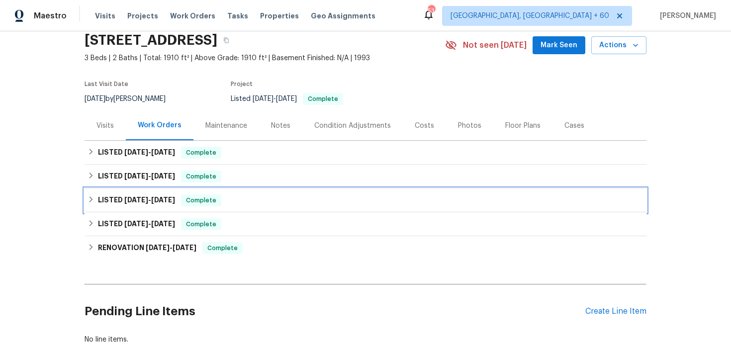
click at [252, 200] on div "LISTED [DATE] - [DATE] Complete" at bounding box center [365, 200] width 556 height 12
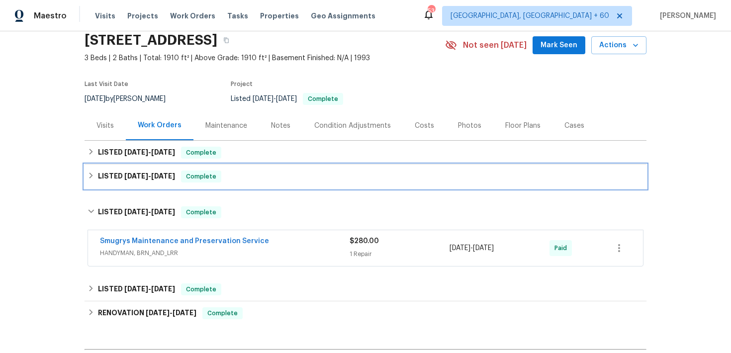
click at [266, 179] on div "LISTED [DATE] - [DATE] Complete" at bounding box center [365, 177] width 556 height 12
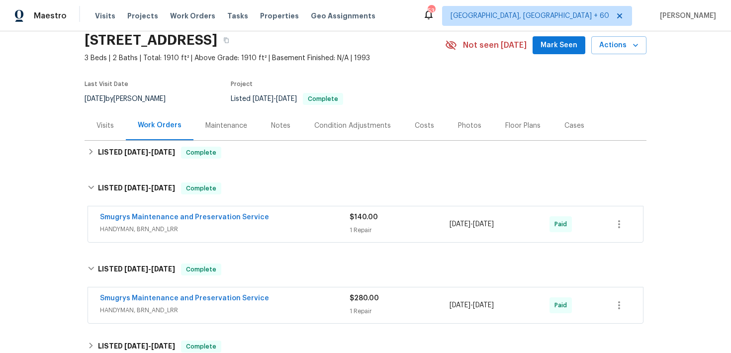
click at [356, 221] on div "$140.00" at bounding box center [399, 217] width 100 height 10
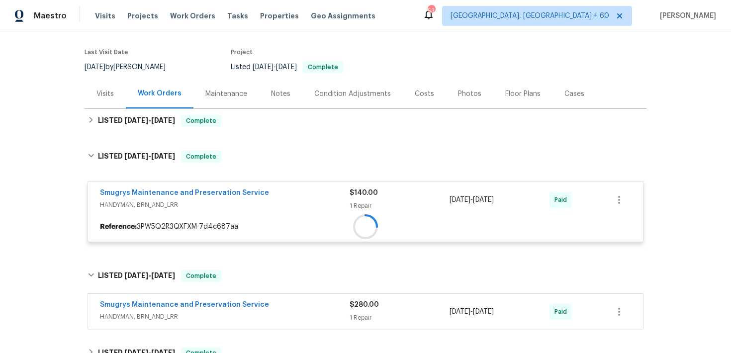
scroll to position [72, 0]
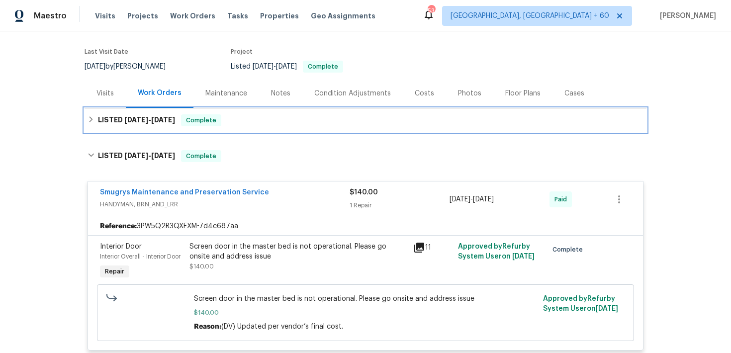
click at [312, 122] on div "LISTED [DATE] - [DATE] Complete" at bounding box center [365, 120] width 556 height 12
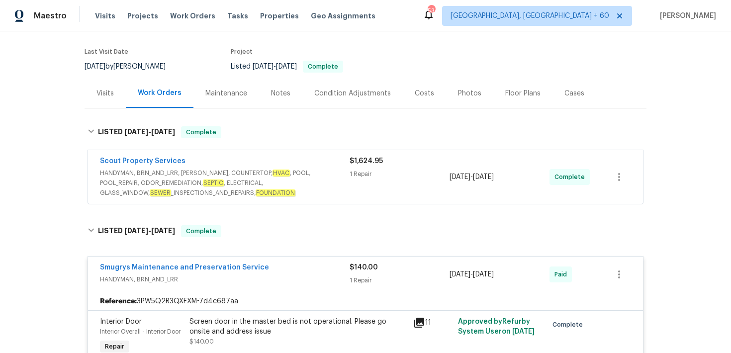
click at [360, 179] on div "$1,624.95 1 Repair" at bounding box center [399, 177] width 100 height 42
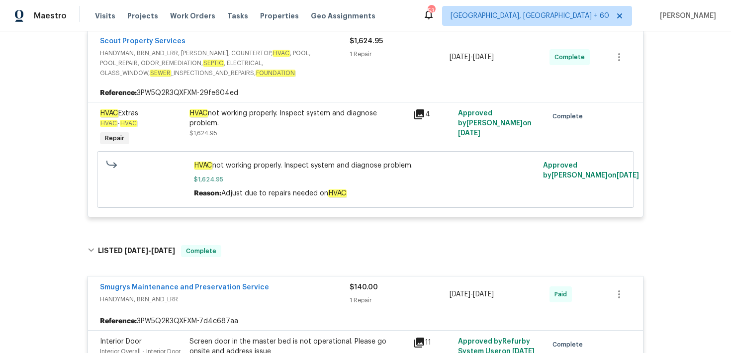
scroll to position [200, 0]
click at [103, 18] on span "Visits" at bounding box center [105, 16] width 20 height 10
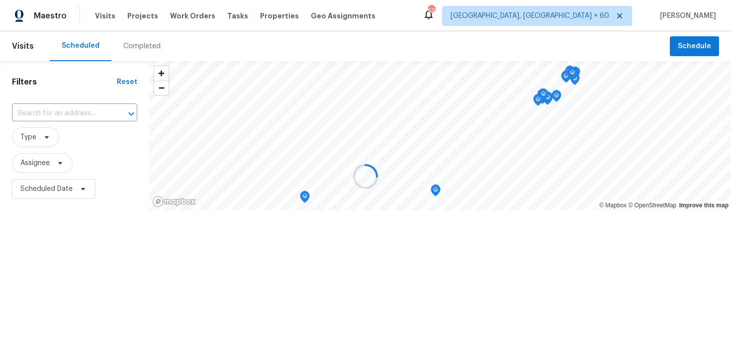
click at [139, 37] on div at bounding box center [365, 176] width 731 height 353
click at [137, 49] on div at bounding box center [365, 176] width 731 height 353
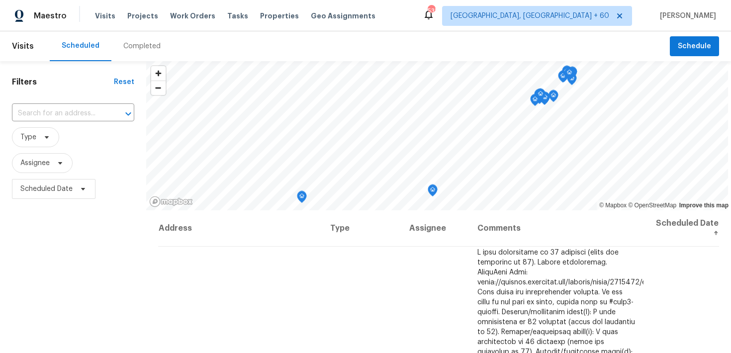
click at [128, 48] on div "Completed" at bounding box center [141, 46] width 37 height 10
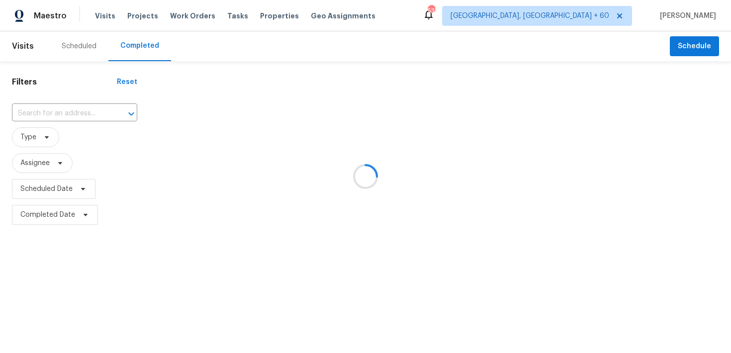
click at [48, 106] on div at bounding box center [365, 176] width 731 height 353
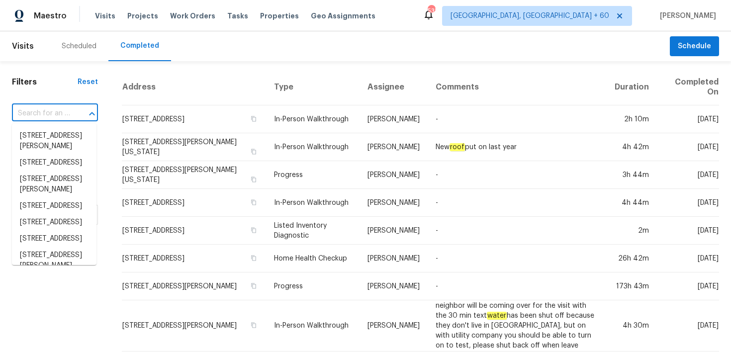
click at [41, 119] on input "text" at bounding box center [41, 113] width 58 height 15
paste input "[STREET_ADDRESS]"
type input "[STREET_ADDRESS]"
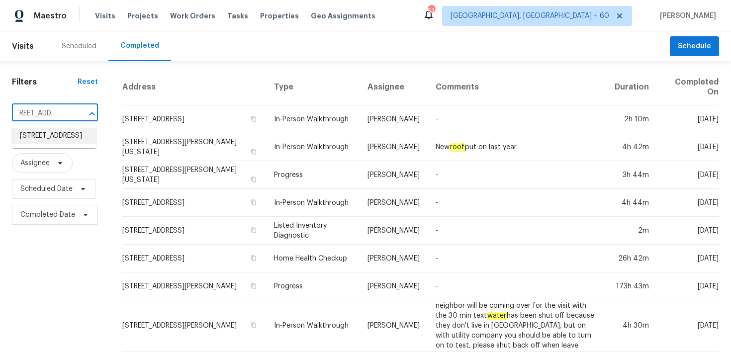
click at [37, 138] on li "[STREET_ADDRESS]" at bounding box center [54, 136] width 85 height 16
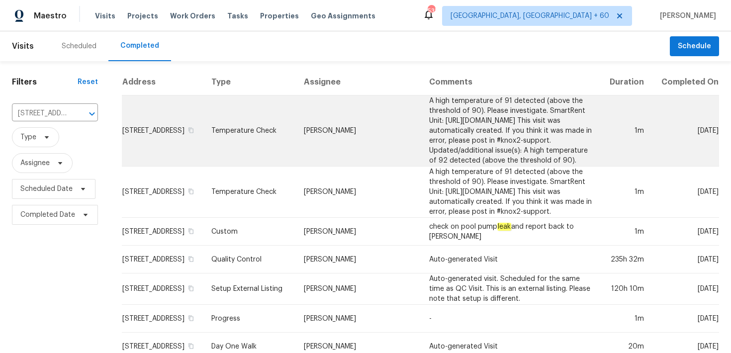
click at [285, 138] on td "Temperature Check" at bounding box center [249, 130] width 92 height 71
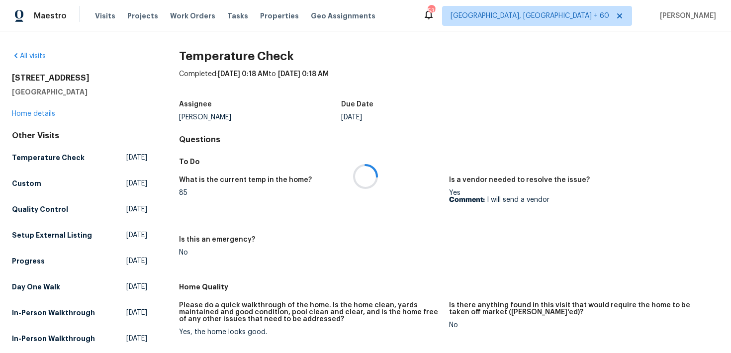
click at [18, 116] on div at bounding box center [365, 176] width 731 height 353
click at [30, 116] on link "Home details" at bounding box center [33, 113] width 43 height 7
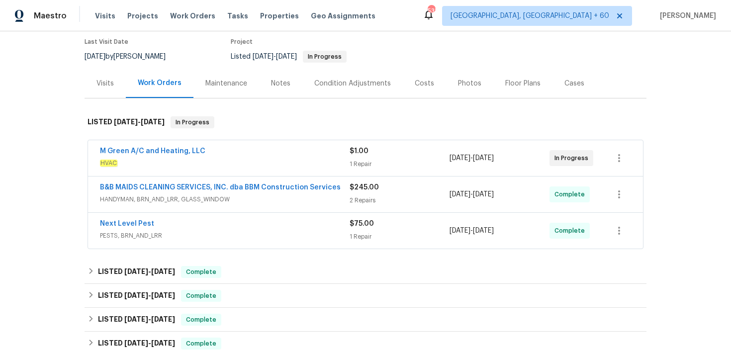
scroll to position [97, 0]
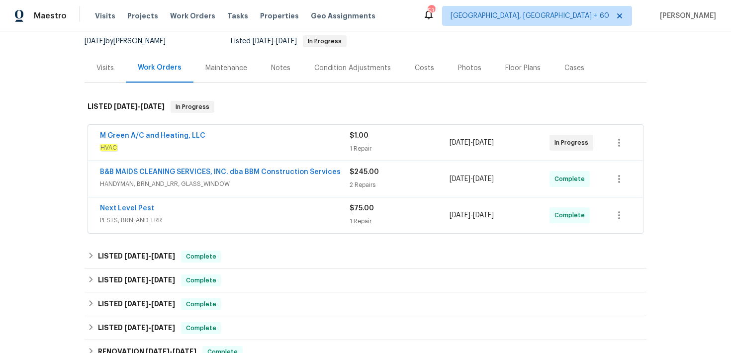
click at [360, 180] on div "2 Repairs" at bounding box center [399, 185] width 100 height 10
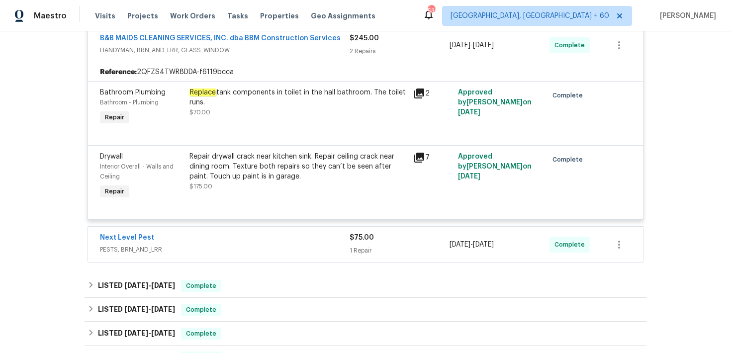
click at [358, 255] on div "1 Repair" at bounding box center [399, 251] width 100 height 10
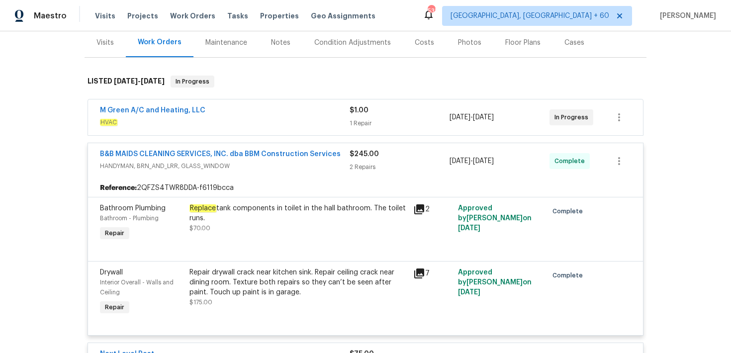
scroll to position [103, 0]
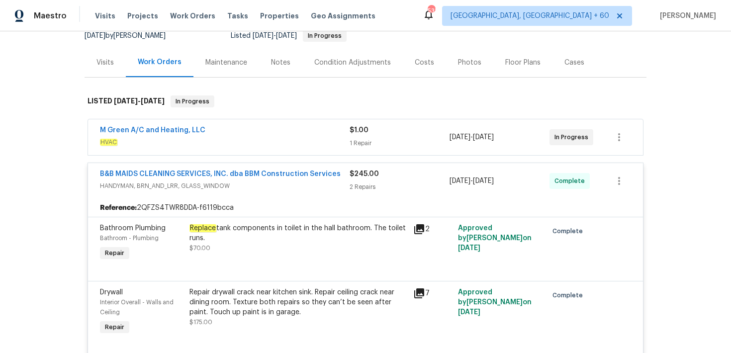
click at [362, 144] on div "1 Repair" at bounding box center [399, 143] width 100 height 10
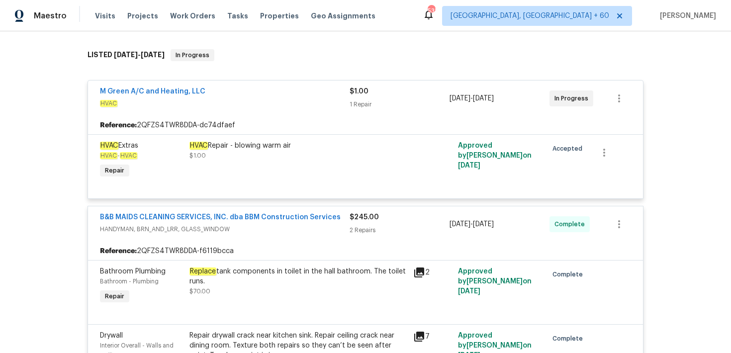
scroll to position [151, 0]
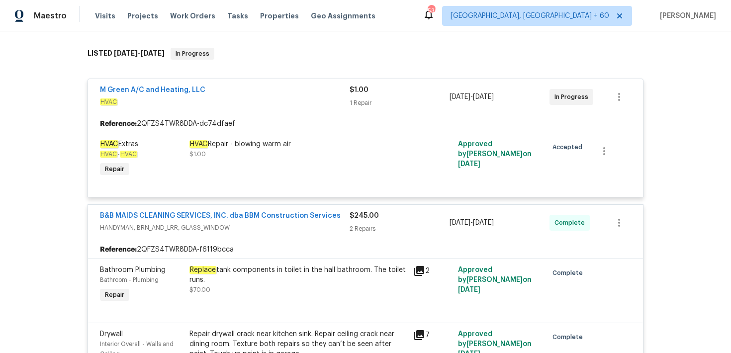
click at [357, 100] on div "1 Repair" at bounding box center [399, 103] width 100 height 10
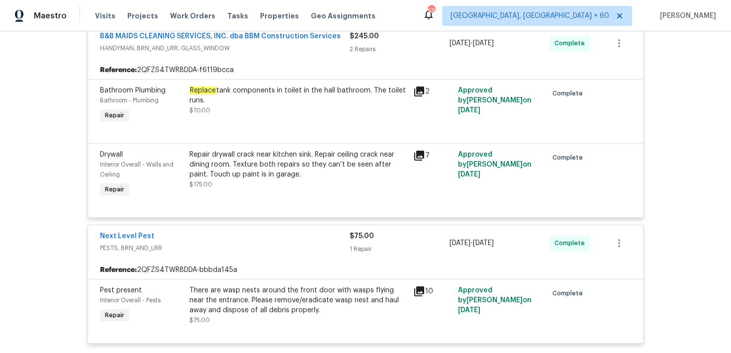
scroll to position [258, 0]
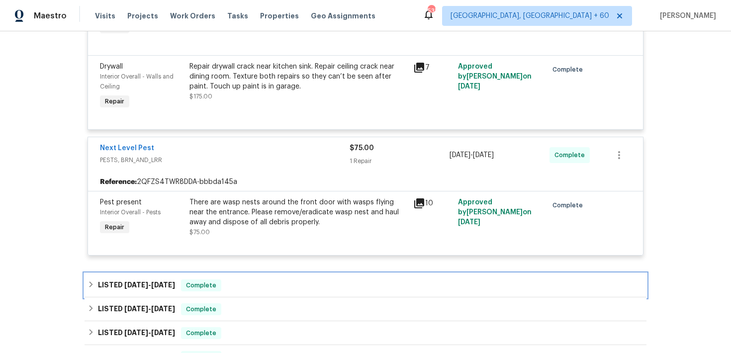
click at [268, 281] on div "LISTED [DATE] - [DATE] Complete" at bounding box center [365, 285] width 556 height 12
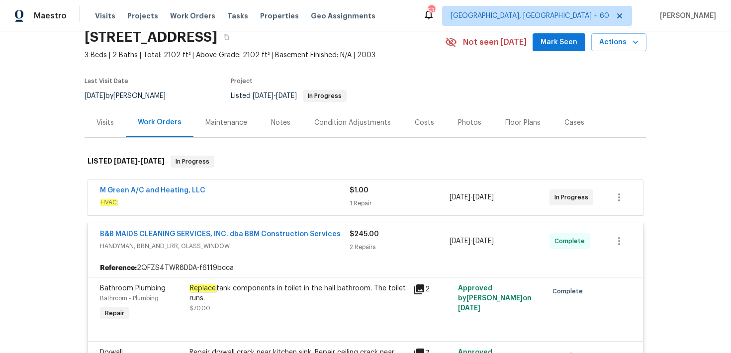
scroll to position [0, 0]
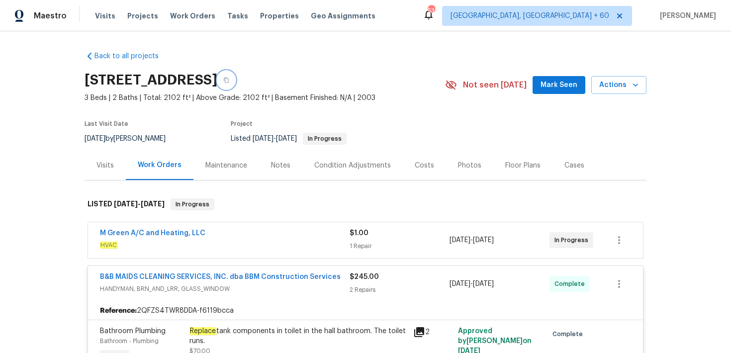
click at [229, 80] on icon "button" at bounding box center [226, 80] width 6 height 6
click at [229, 79] on icon "button" at bounding box center [226, 80] width 5 height 5
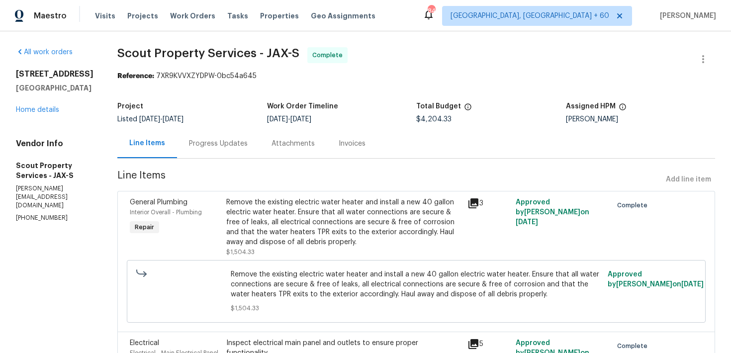
click at [236, 141] on div "Progress Updates" at bounding box center [218, 144] width 59 height 10
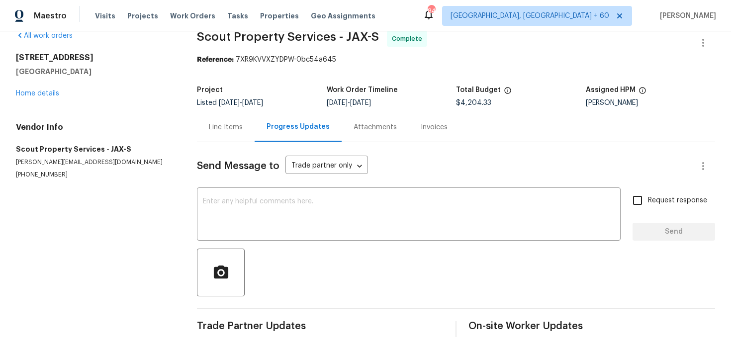
scroll to position [16, 0]
click at [433, 131] on div "Invoices" at bounding box center [434, 127] width 27 height 10
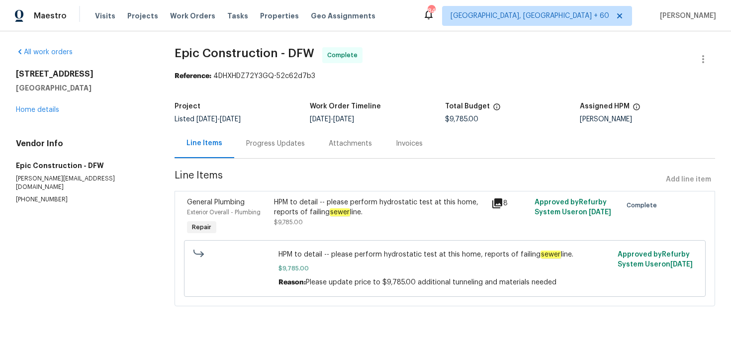
click at [250, 146] on div "Progress Updates" at bounding box center [275, 144] width 59 height 10
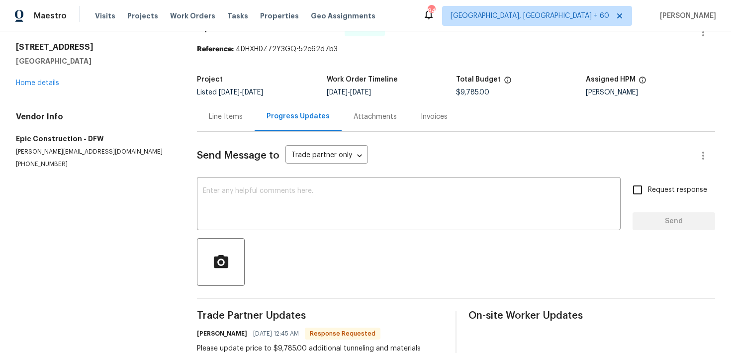
scroll to position [15, 0]
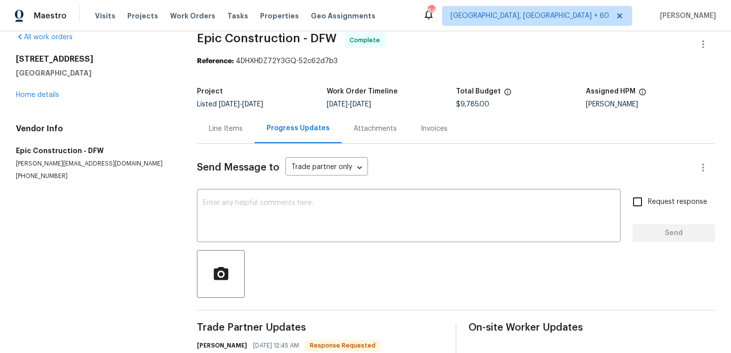
click at [422, 128] on div "Invoices" at bounding box center [434, 129] width 27 height 10
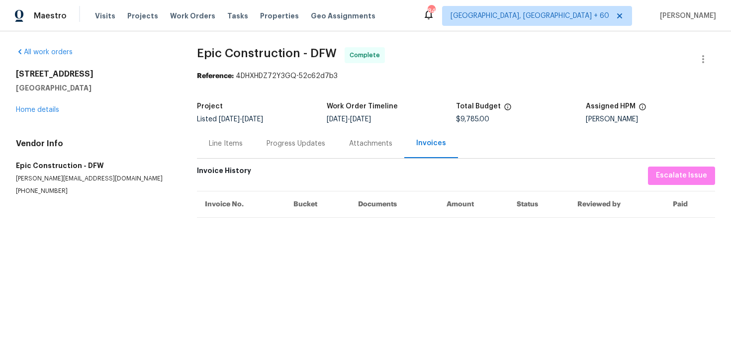
click at [290, 154] on div "Progress Updates" at bounding box center [296, 143] width 83 height 29
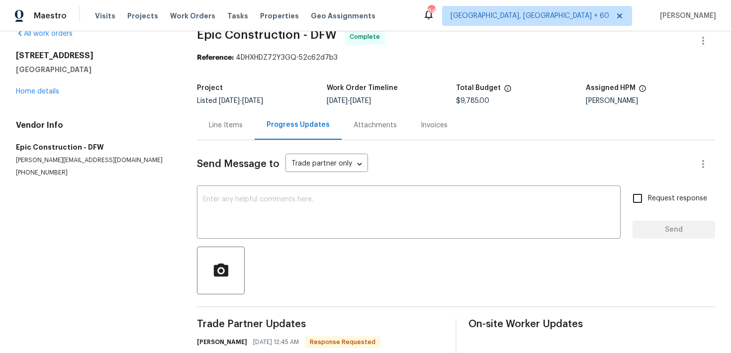
scroll to position [94, 0]
